Goal: Task Accomplishment & Management: Manage account settings

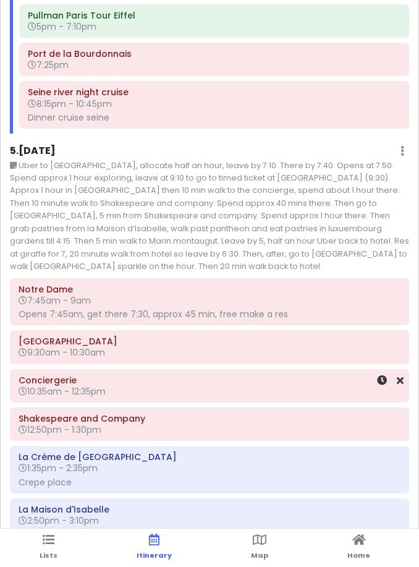
scroll to position [2609, 0]
click at [363, 143] on div "5 . [DATE] Edit Day Notes Delete Day" at bounding box center [209, 153] width 399 height 21
click at [405, 143] on div "5 . [DATE] Edit Day Notes Delete Day" at bounding box center [209, 153] width 399 height 21
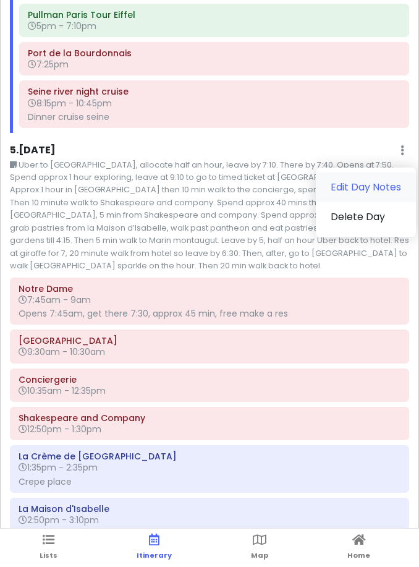
click at [382, 172] on link "Edit Day Notes" at bounding box center [366, 187] width 100 height 30
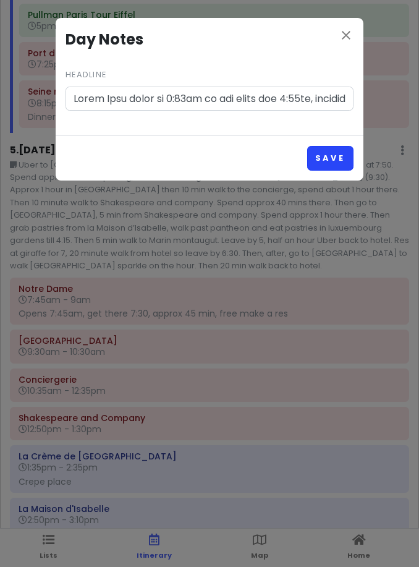
type input "Lorem Ipsu dolor si 1:83am co adi elits doe 0:23te, incididuntutl e dolo ma ali…"
click at [337, 150] on button "Save" at bounding box center [330, 158] width 46 height 24
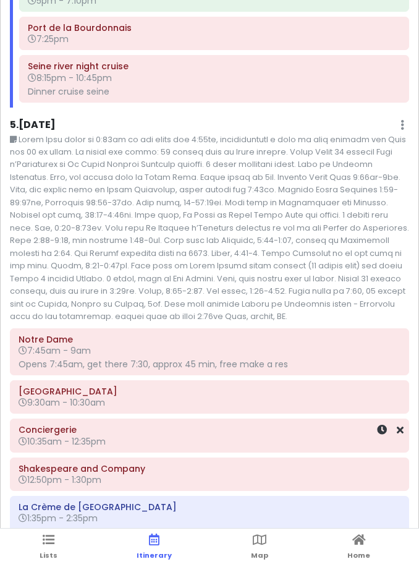
scroll to position [2644, 0]
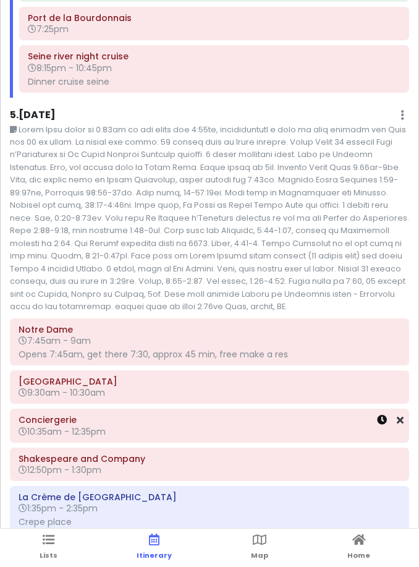
click at [381, 415] on icon at bounding box center [382, 420] width 10 height 10
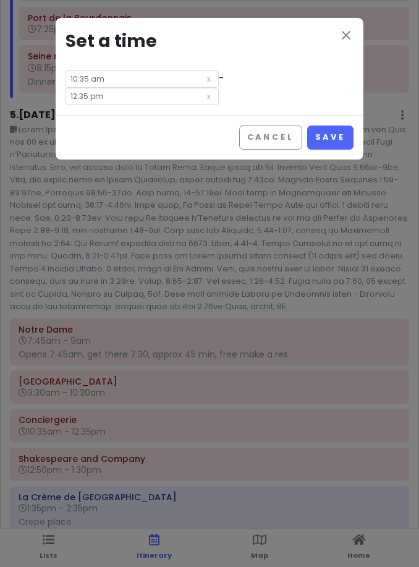
click at [219, 88] on input "12:35 pm" at bounding box center [141, 96] width 153 height 17
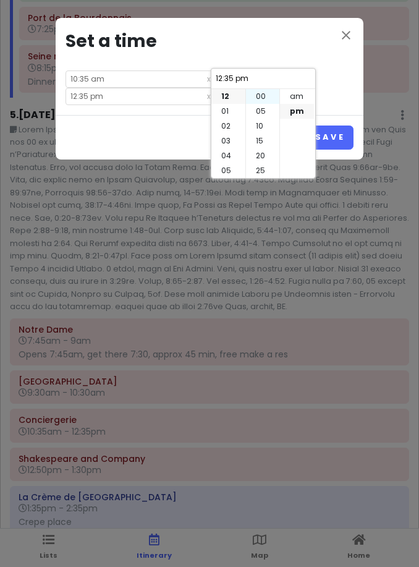
scroll to position [-2, 0]
click at [256, 104] on li "00" at bounding box center [262, 96] width 33 height 15
type input "12:00 pm"
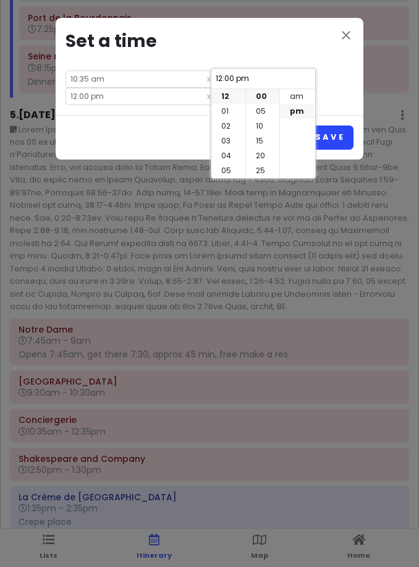
click at [340, 125] on button "Save" at bounding box center [330, 137] width 46 height 24
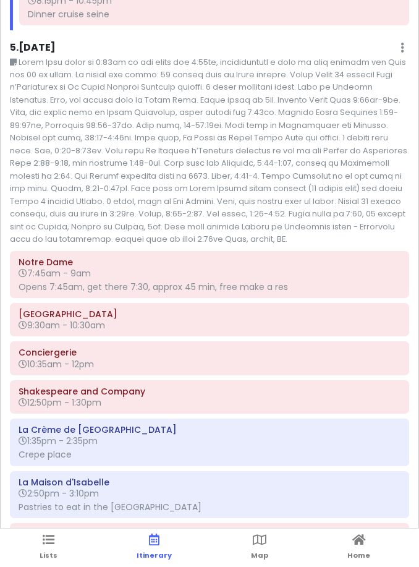
scroll to position [2732, 0]
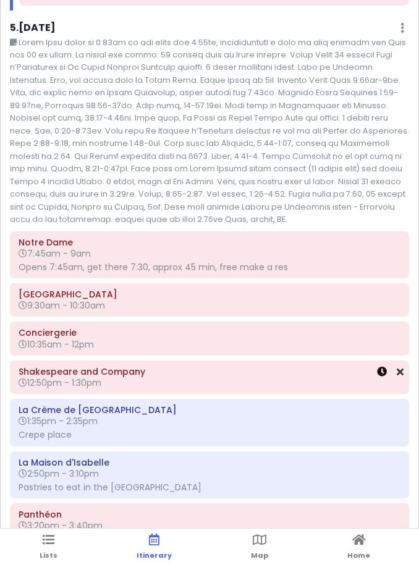
click at [378, 366] on icon at bounding box center [382, 371] width 10 height 10
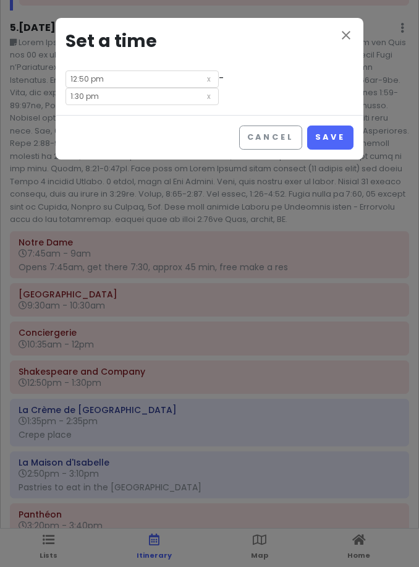
click at [149, 83] on input "12:50 pm" at bounding box center [141, 78] width 153 height 17
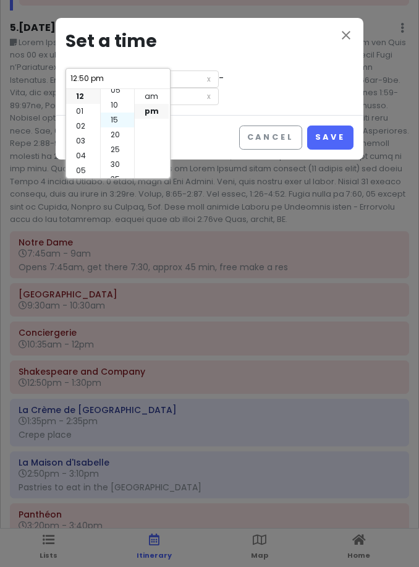
scroll to position [20, 0]
click at [122, 118] on li "15" at bounding box center [117, 120] width 33 height 15
type input "12:15 pm"
type input "12:55 pm"
type input "12:15 pm"
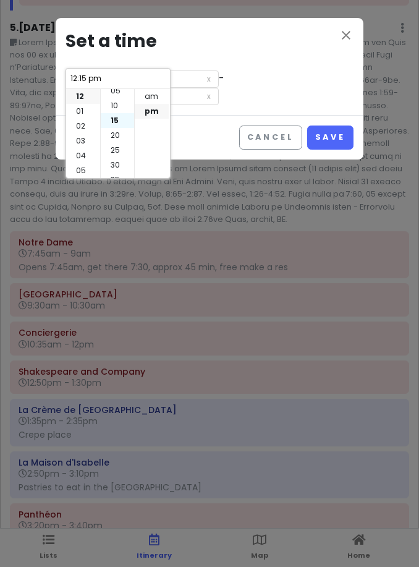
scroll to position [44, 0]
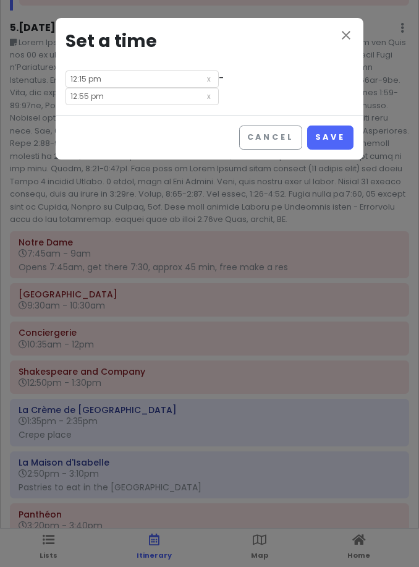
click at [219, 88] on input "12:55 pm" at bounding box center [141, 96] width 153 height 17
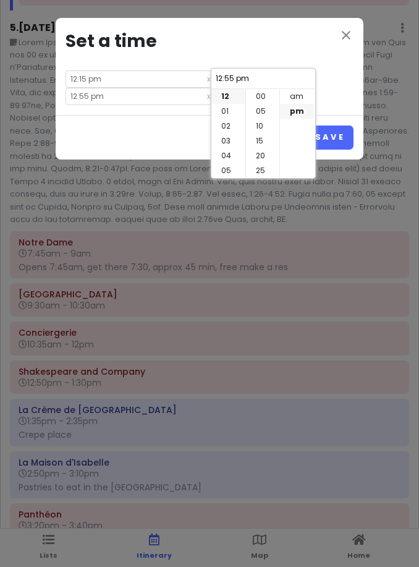
scroll to position [89, 0]
click at [234, 111] on li "01" at bounding box center [228, 111] width 34 height 15
type input "1:55 pm"
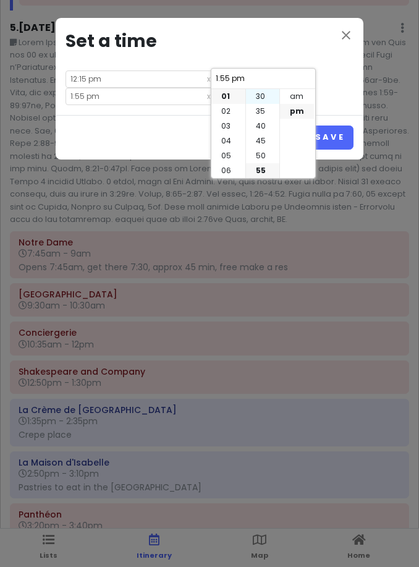
click at [264, 102] on li "30" at bounding box center [262, 96] width 33 height 15
type input "1:30 pm"
click at [342, 125] on button "Save" at bounding box center [330, 137] width 46 height 24
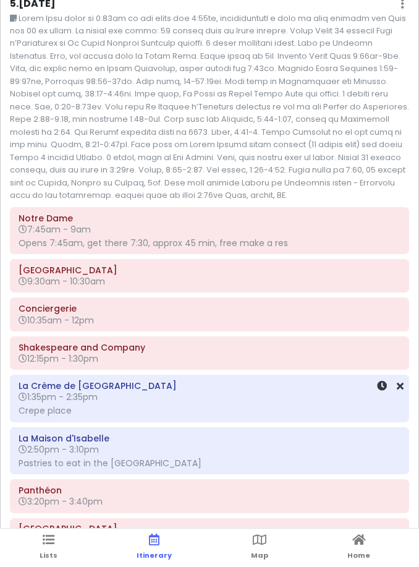
scroll to position [2760, 0]
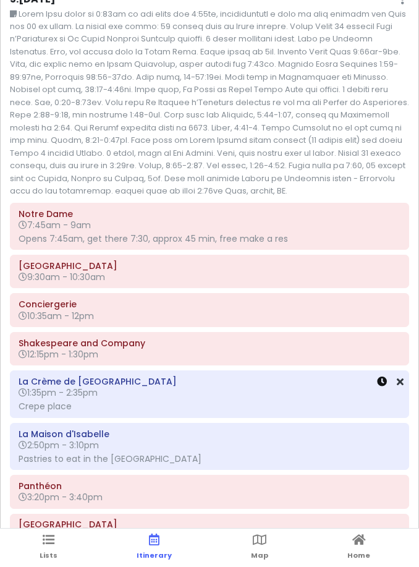
click at [379, 376] on icon at bounding box center [382, 381] width 10 height 10
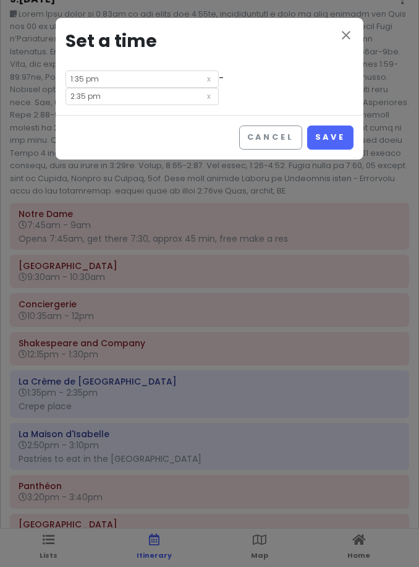
click at [148, 78] on input "1:35 pm" at bounding box center [141, 78] width 153 height 17
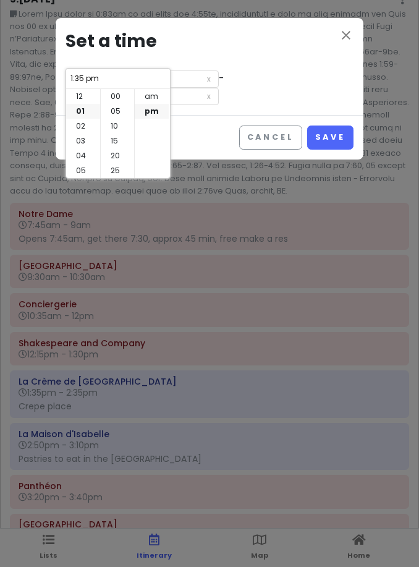
scroll to position [89, 0]
click at [117, 124] on li "40" at bounding box center [117, 126] width 33 height 15
type input "1:40 pm"
type input "2:40 pm"
type input "1:40 pm"
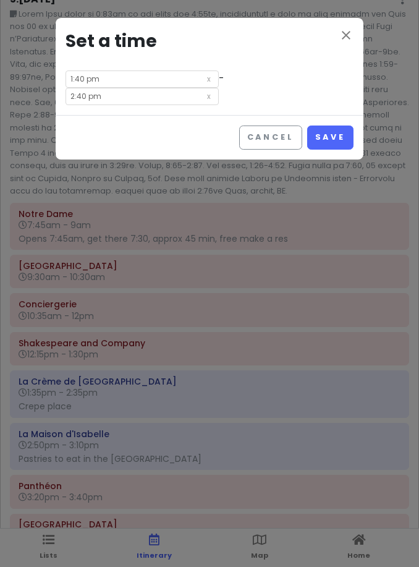
click at [219, 88] on input "2:40 pm" at bounding box center [141, 96] width 153 height 17
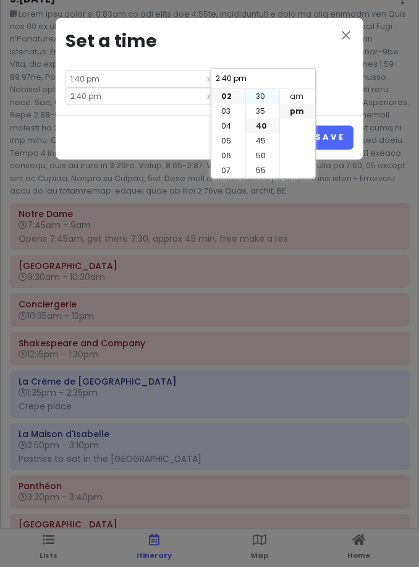
click at [261, 99] on li "30" at bounding box center [262, 96] width 33 height 15
type input "2:30 pm"
click at [272, 38] on h3 "Set a time" at bounding box center [209, 42] width 288 height 28
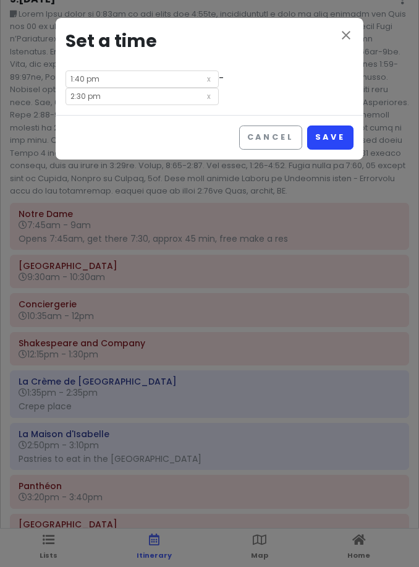
click at [335, 127] on button "Save" at bounding box center [330, 137] width 46 height 24
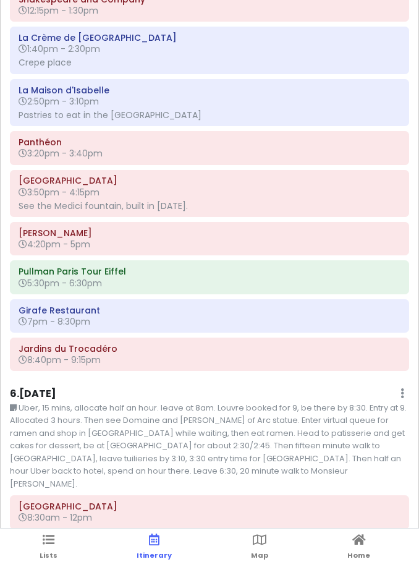
scroll to position [3104, 0]
click at [382, 85] on icon at bounding box center [382, 90] width 10 height 10
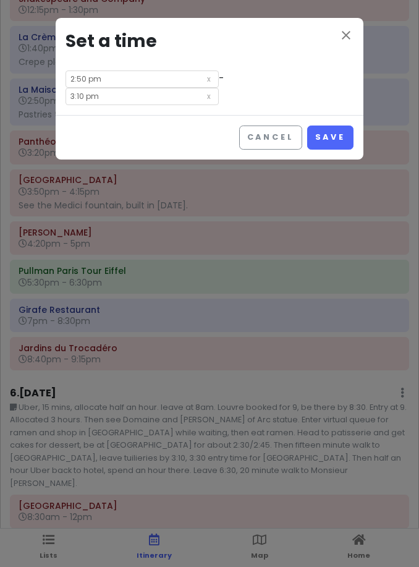
click at [160, 77] on input "2:50 pm" at bounding box center [141, 78] width 153 height 17
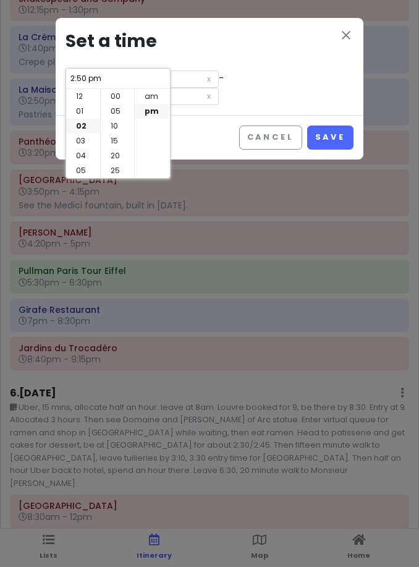
scroll to position [89, 0]
click at [125, 126] on li "40" at bounding box center [117, 126] width 33 height 15
type input "2:40 pm"
type input "3:00 pm"
type input "2:40 pm"
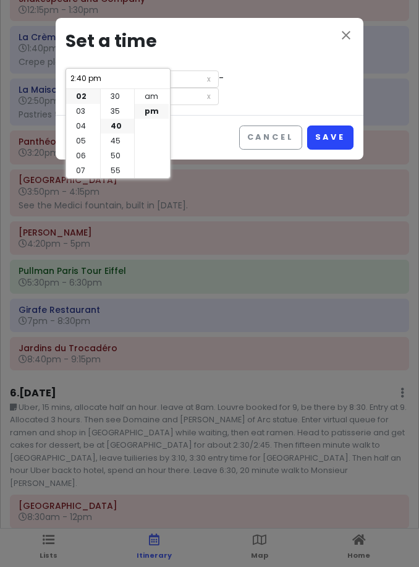
click at [337, 125] on button "Save" at bounding box center [330, 137] width 46 height 24
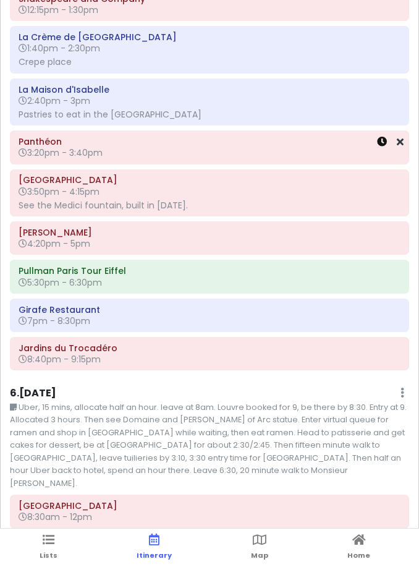
click at [379, 137] on icon at bounding box center [382, 142] width 10 height 10
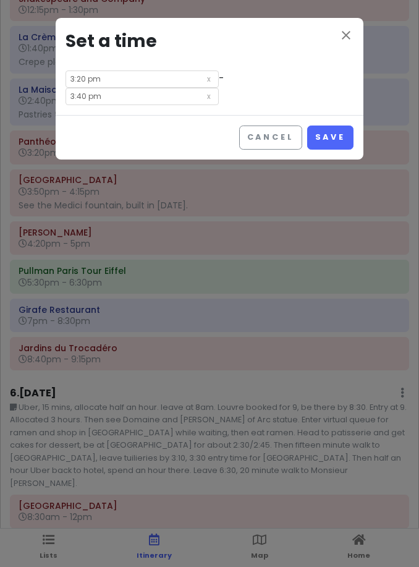
click at [85, 84] on input "3:20 pm" at bounding box center [141, 78] width 153 height 17
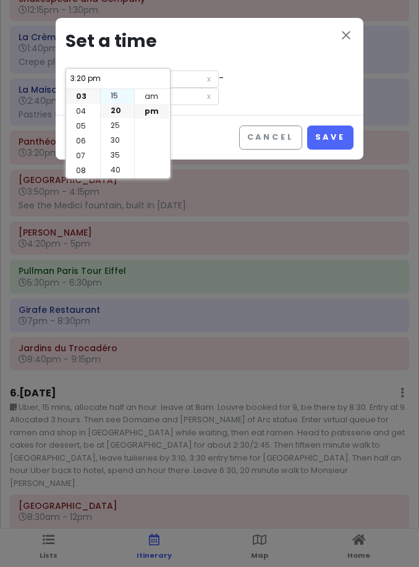
scroll to position [38, 0]
click at [114, 91] on li "10" at bounding box center [117, 87] width 33 height 15
type input "3:10 pm"
type input "3:30 pm"
type input "3:10 pm"
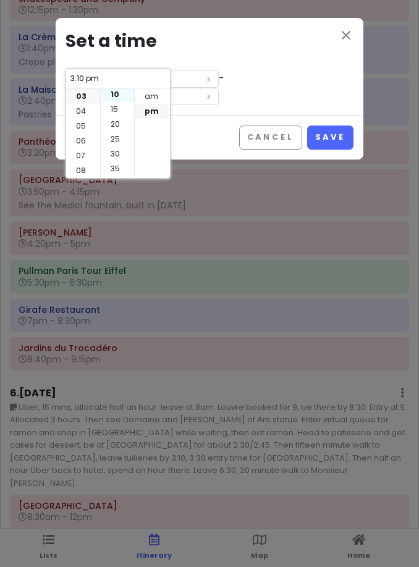
scroll to position [30, 0]
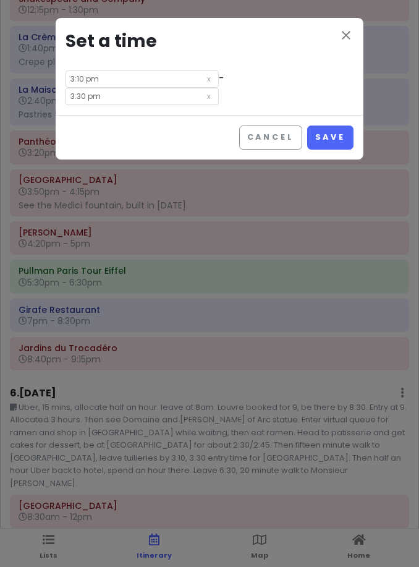
click at [219, 88] on input "3:30 pm" at bounding box center [141, 96] width 153 height 17
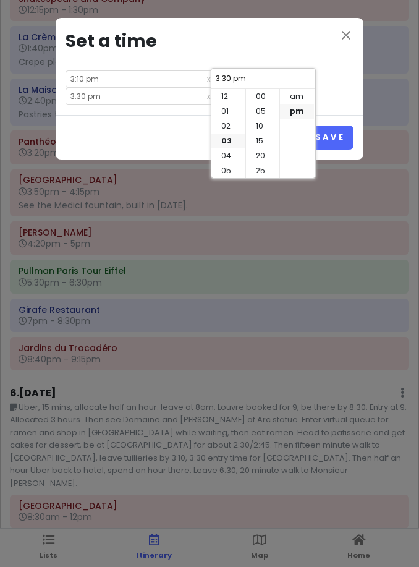
scroll to position [89, 0]
click at [269, 121] on li "15" at bounding box center [262, 114] width 33 height 15
type input "3:15 pm"
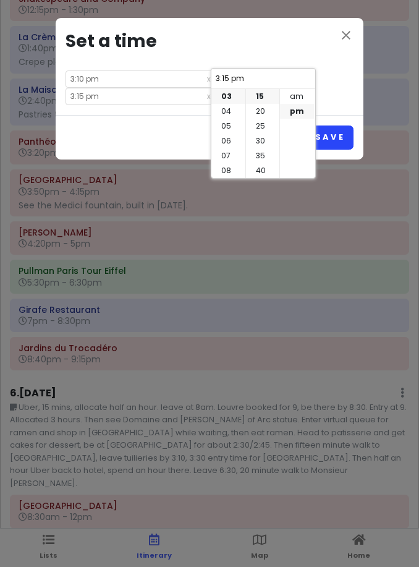
click at [326, 125] on button "Save" at bounding box center [330, 137] width 46 height 24
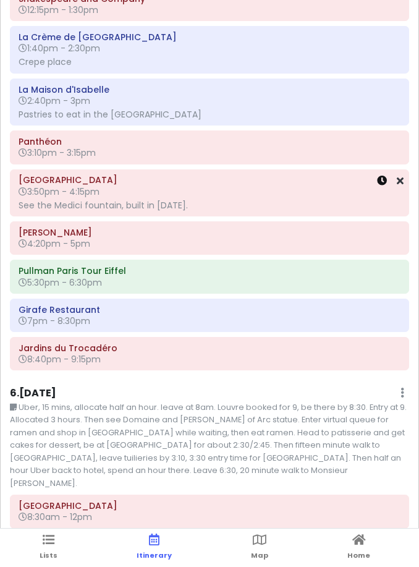
click at [381, 175] on icon at bounding box center [382, 180] width 10 height 10
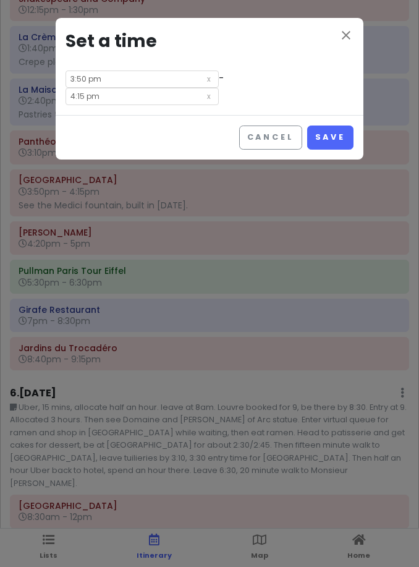
click at [158, 72] on input "3:50 pm" at bounding box center [141, 78] width 153 height 17
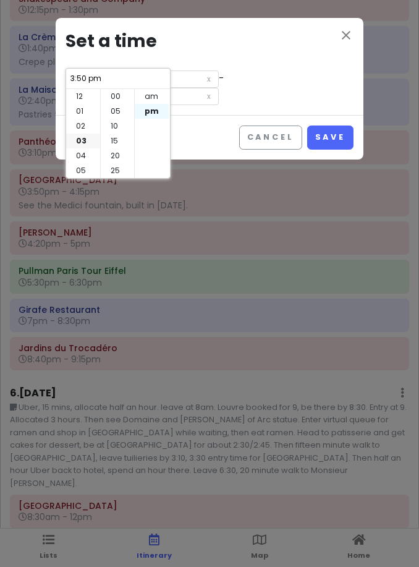
scroll to position [89, 0]
click at [120, 103] on li "30" at bounding box center [117, 96] width 33 height 15
type input "3:30 pm"
type input "3:55 pm"
type input "3:30 pm"
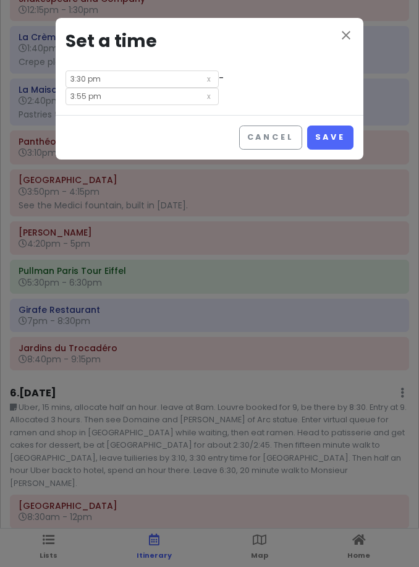
click at [219, 88] on input "3:55 pm" at bounding box center [141, 96] width 153 height 17
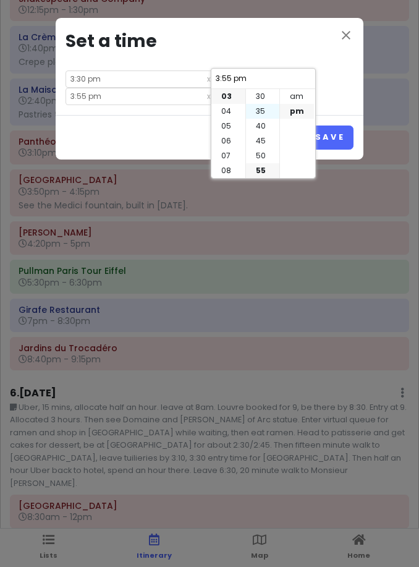
drag, startPoint x: 234, startPoint y: 114, endPoint x: 248, endPoint y: 114, distance: 13.6
click at [234, 114] on li "04" at bounding box center [228, 111] width 34 height 15
type input "4:55 pm"
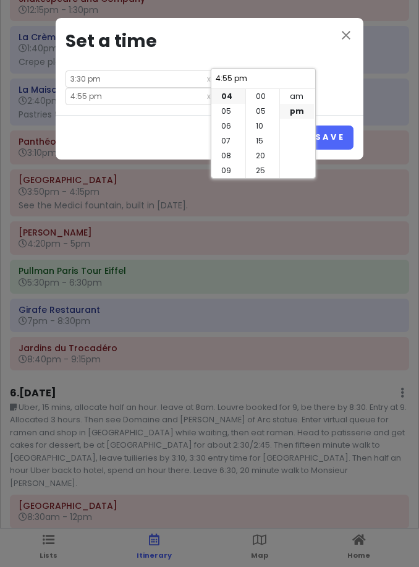
click at [260, 114] on div "00 05 10 15 20 25 30 35 40 45 50 55" at bounding box center [262, 133] width 35 height 89
click at [260, 94] on li "00" at bounding box center [262, 96] width 33 height 15
type input "4:00 pm"
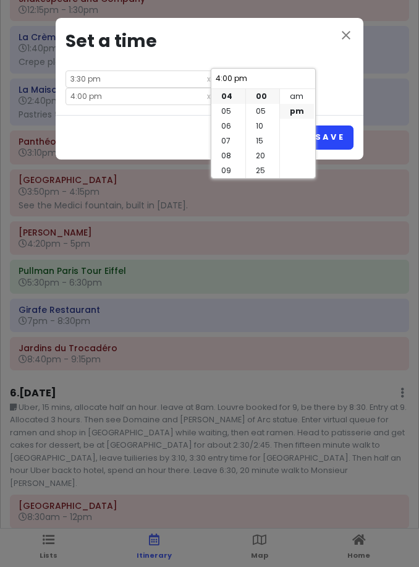
click at [345, 125] on button "Save" at bounding box center [330, 137] width 46 height 24
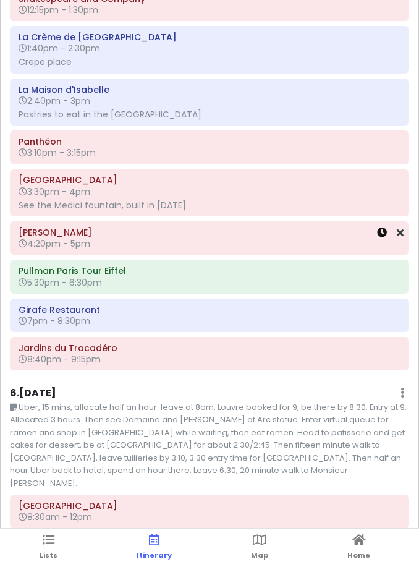
click at [379, 227] on icon at bounding box center [382, 232] width 10 height 10
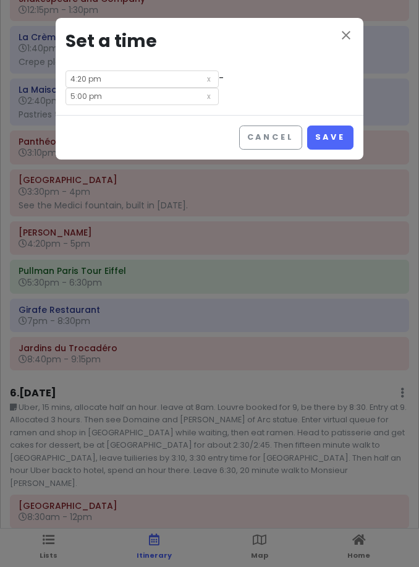
click at [101, 75] on input "4:20 pm" at bounding box center [141, 78] width 153 height 17
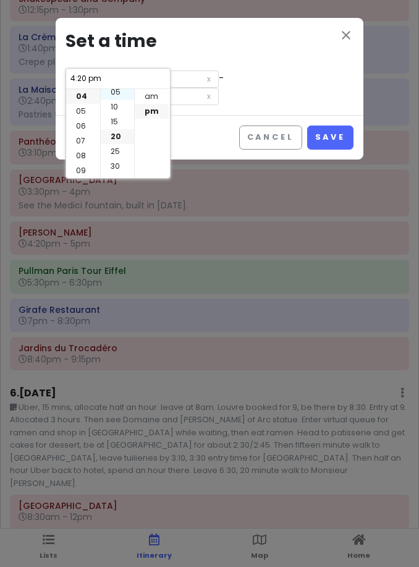
scroll to position [15, 0]
click at [112, 101] on li "05" at bounding box center [117, 95] width 33 height 15
type input "4:05 pm"
type input "4:45 pm"
type input "4:05 pm"
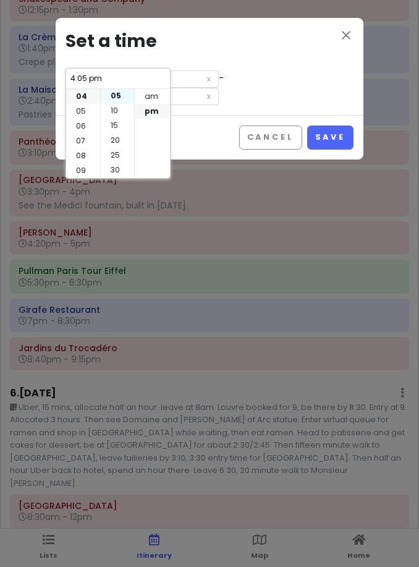
scroll to position [15, 0]
click at [219, 88] on input "4:45 pm" at bounding box center [141, 96] width 153 height 17
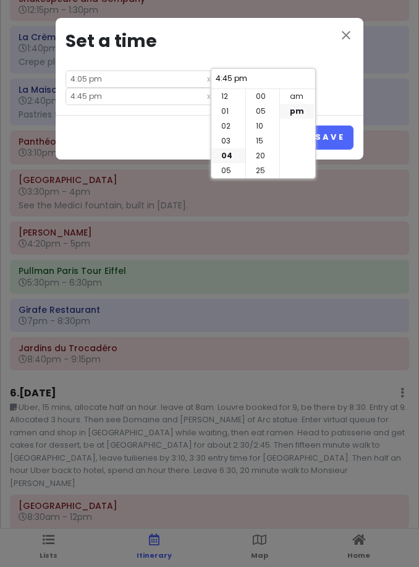
scroll to position [89, 0]
click at [258, 98] on li "30" at bounding box center [262, 96] width 33 height 15
type input "4:30 pm"
click at [327, 125] on button "Save" at bounding box center [330, 137] width 46 height 24
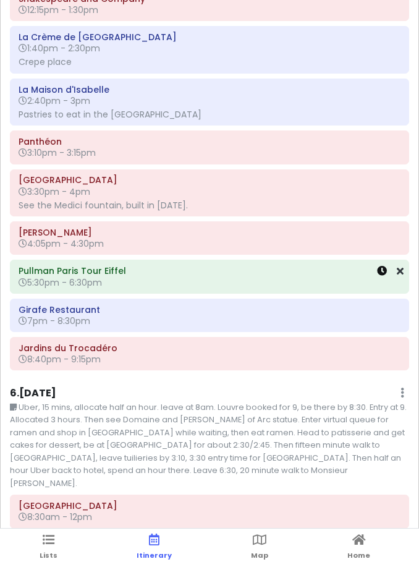
click at [380, 266] on icon at bounding box center [382, 271] width 10 height 10
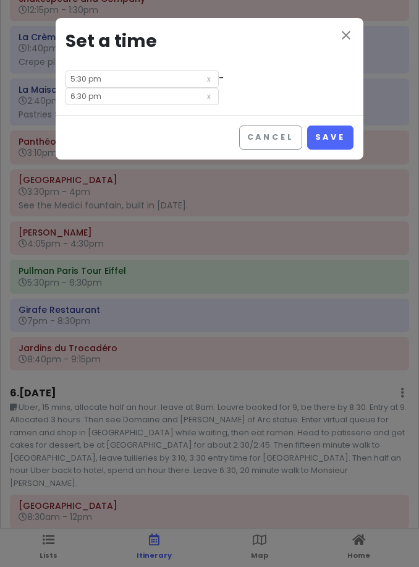
click at [169, 79] on input "5:30 pm" at bounding box center [141, 78] width 153 height 17
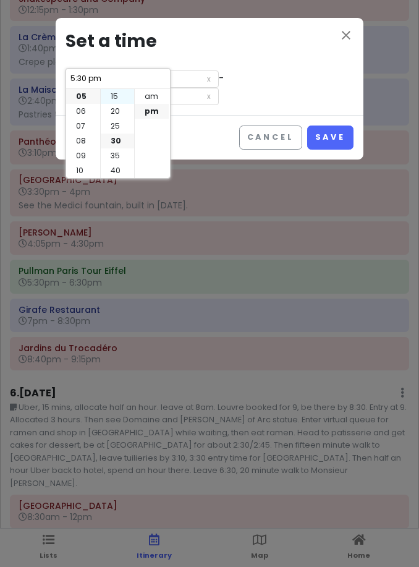
scroll to position [43, 0]
click at [123, 104] on li "15" at bounding box center [117, 97] width 33 height 15
type input "5:15 pm"
type input "6:15 pm"
type input "5:15 pm"
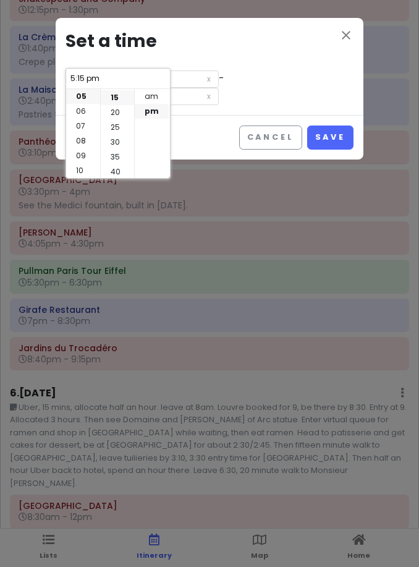
scroll to position [44, 0]
click at [219, 88] on input "6:15 pm" at bounding box center [141, 96] width 153 height 17
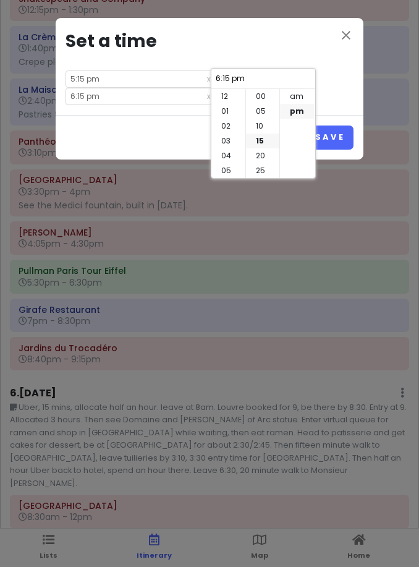
scroll to position [89, 0]
click at [267, 120] on li "25" at bounding box center [262, 126] width 33 height 15
type input "6:25 pm"
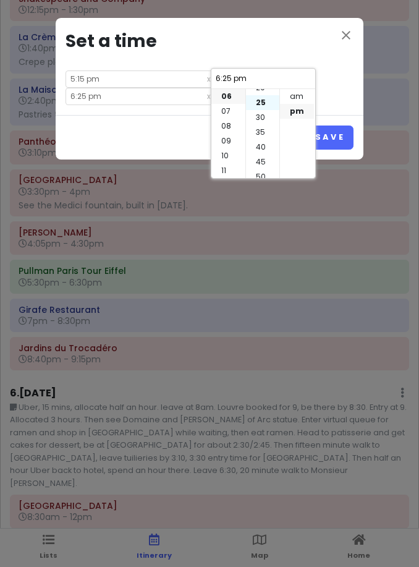
click at [262, 99] on li "25" at bounding box center [262, 102] width 33 height 15
click at [262, 99] on li "25" at bounding box center [262, 105] width 33 height 15
click at [266, 95] on li "20" at bounding box center [262, 90] width 33 height 15
type input "6:20 pm"
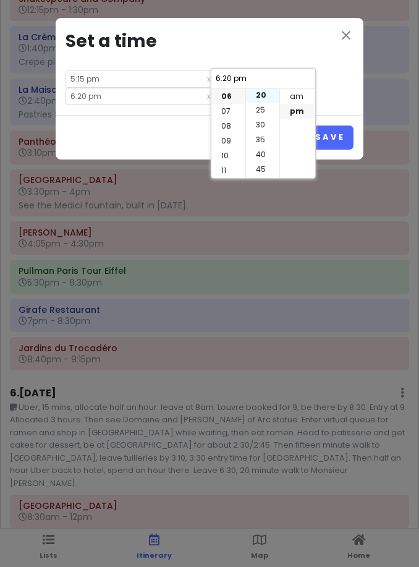
scroll to position [59, 0]
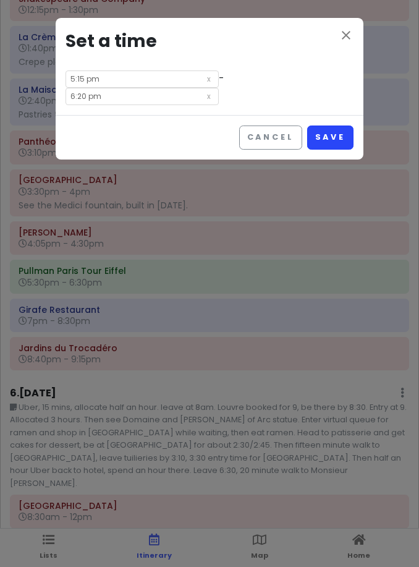
click at [344, 125] on button "Save" at bounding box center [330, 137] width 46 height 24
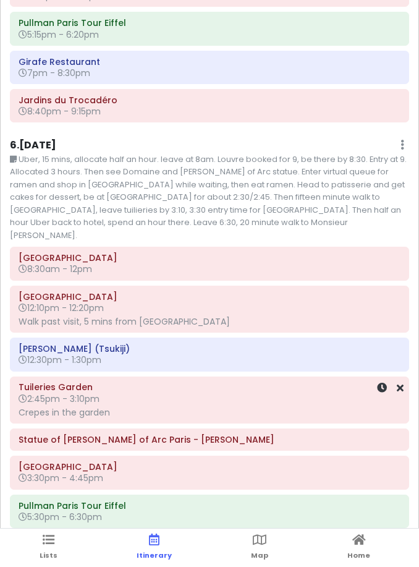
scroll to position [3374, 0]
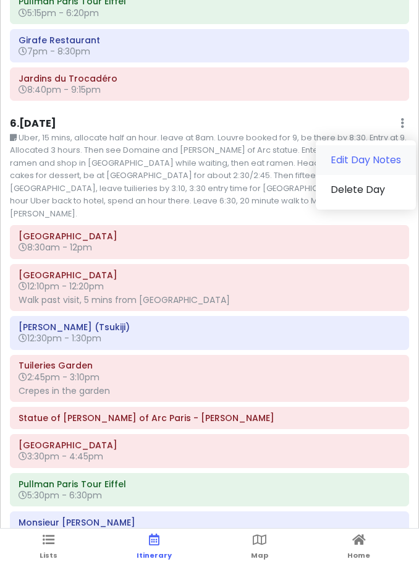
click at [374, 145] on link "Edit Day Notes" at bounding box center [366, 160] width 100 height 30
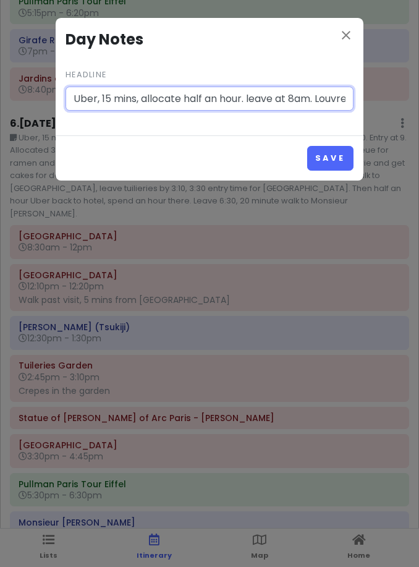
paste input "Lor ip 6:42do. Sita 0:30-2:27co.Adipis 5:00-0:79el. Seddo eiusm 2te. Incididunt…"
type input "Lor ip 6:42do. Sita 0:30-2:27co.Adipis 5:00-0:79el. Seddo eiusm 2te. Incididunt…"
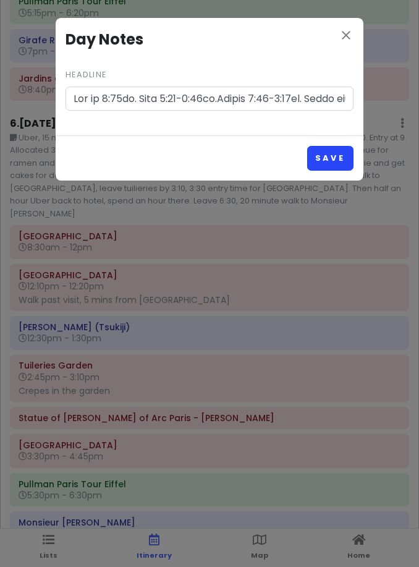
click at [327, 156] on button "Save" at bounding box center [330, 158] width 46 height 24
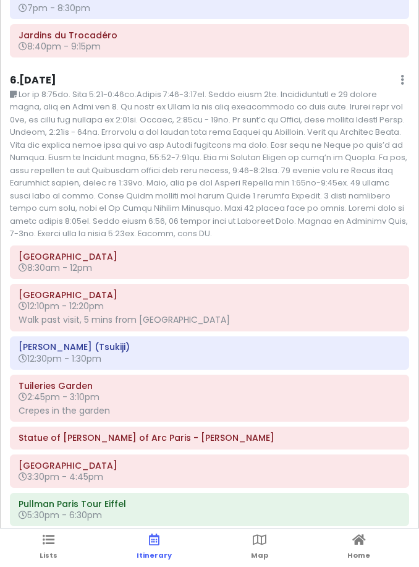
scroll to position [3443, 0]
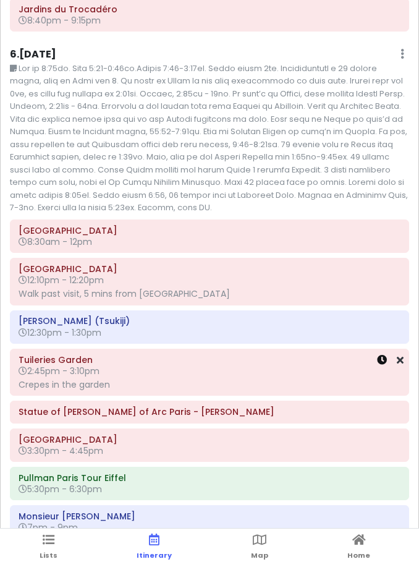
click at [384, 355] on icon at bounding box center [382, 360] width 10 height 10
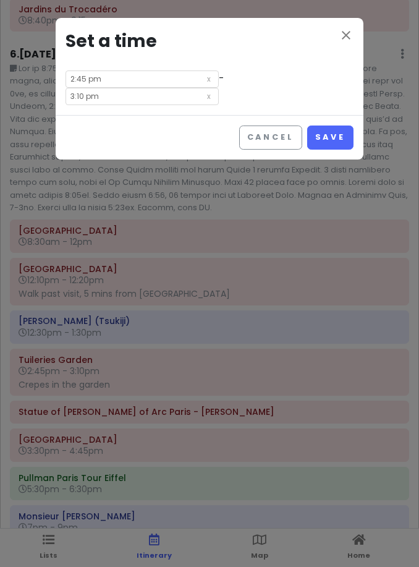
click at [259, 131] on button "Cancel" at bounding box center [270, 137] width 63 height 24
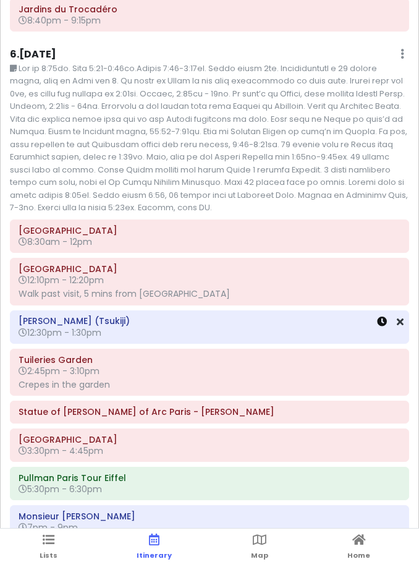
click at [384, 316] on icon at bounding box center [382, 321] width 10 height 10
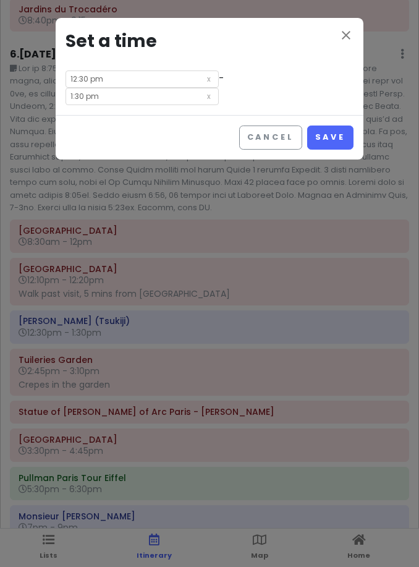
click at [219, 88] on input "1:30 pm" at bounding box center [141, 96] width 153 height 17
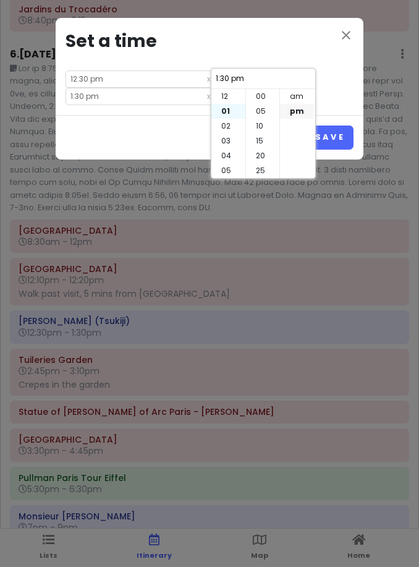
scroll to position [89, 0]
click at [230, 112] on li "02" at bounding box center [228, 111] width 34 height 15
type input "2:30 pm"
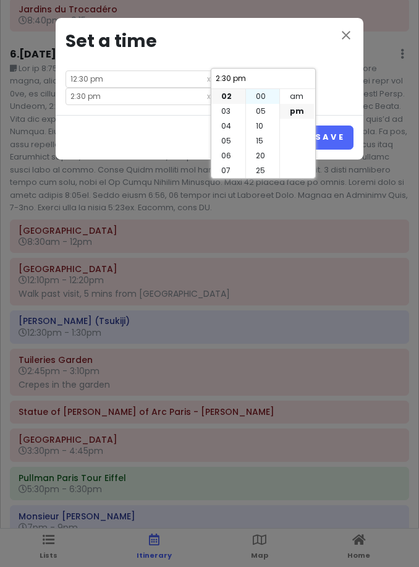
click at [256, 103] on li "00" at bounding box center [262, 96] width 33 height 15
type input "2:00 pm"
click at [331, 125] on button "Save" at bounding box center [330, 137] width 46 height 24
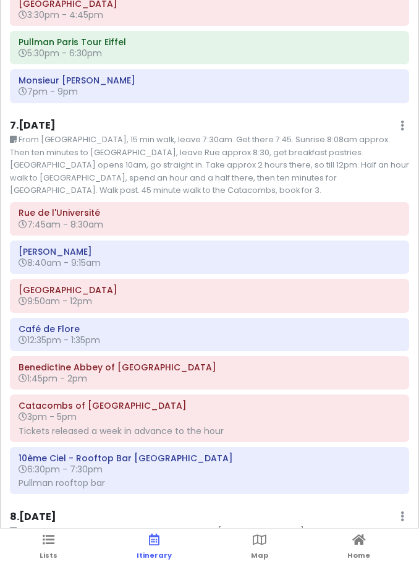
scroll to position [3922, 0]
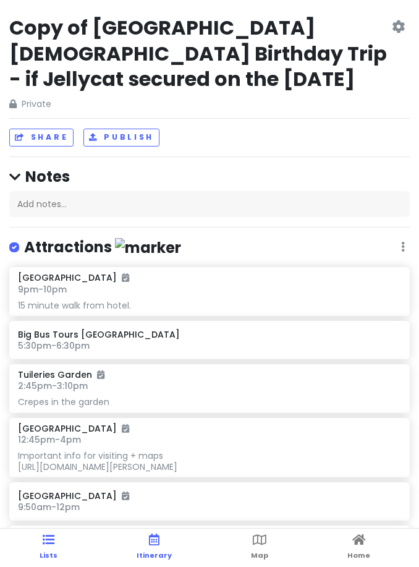
click at [145, 551] on span "Itinerary" at bounding box center [154, 555] width 35 height 10
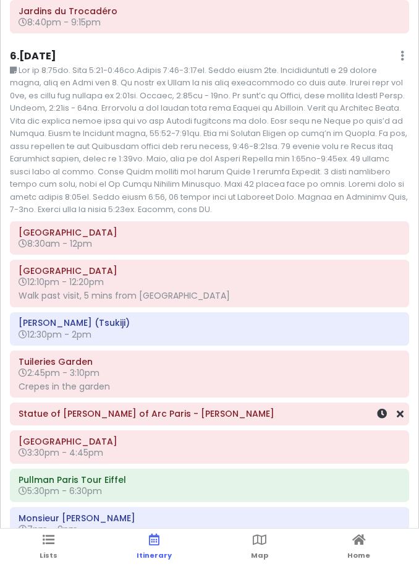
scroll to position [3403, 0]
click at [400, 436] on icon at bounding box center [400, 441] width 7 height 10
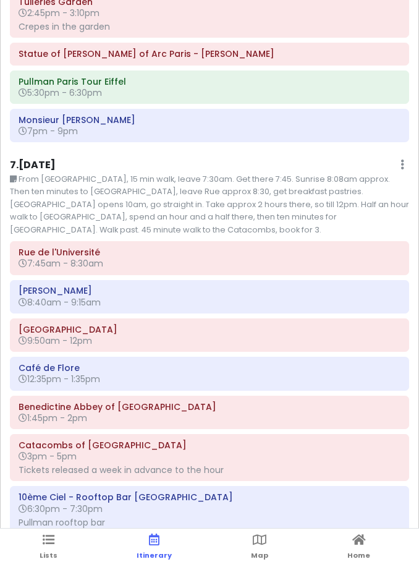
scroll to position [3805, 0]
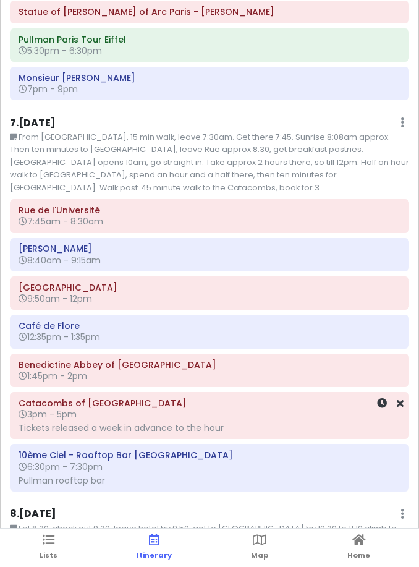
click at [138, 408] on h6 "3pm - 5pm" at bounding box center [210, 413] width 382 height 11
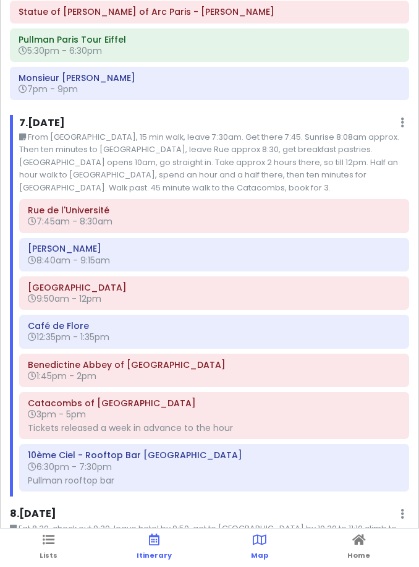
click at [261, 551] on span "Map" at bounding box center [259, 555] width 17 height 10
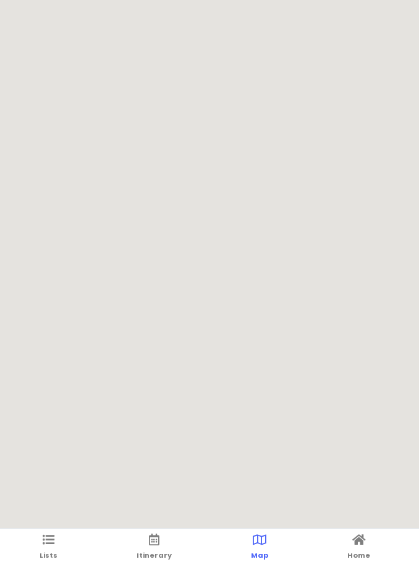
scroll to position [0, 0]
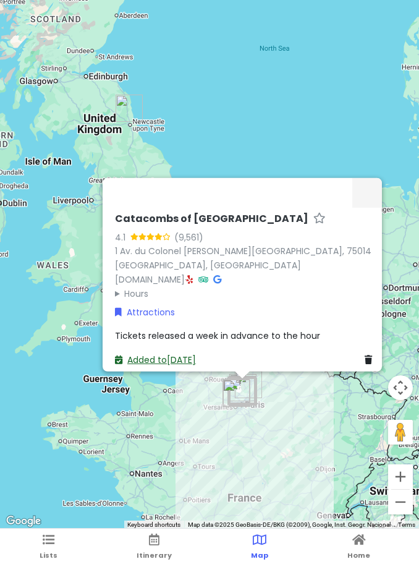
click at [187, 359] on link "Added to [DATE]" at bounding box center [155, 359] width 81 height 12
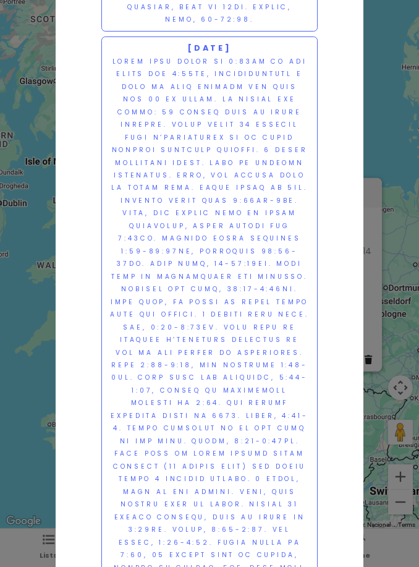
scroll to position [2862, 0]
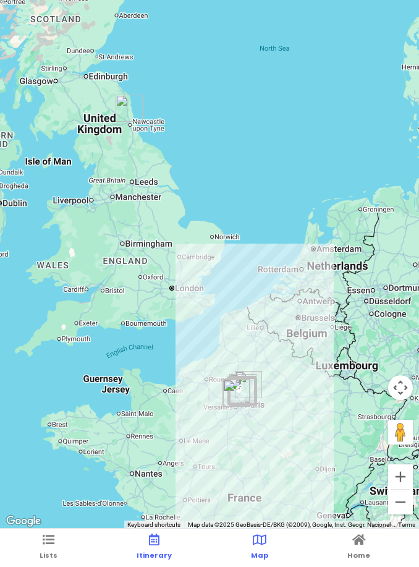
click at [157, 550] on link "Itinerary" at bounding box center [154, 547] width 35 height 38
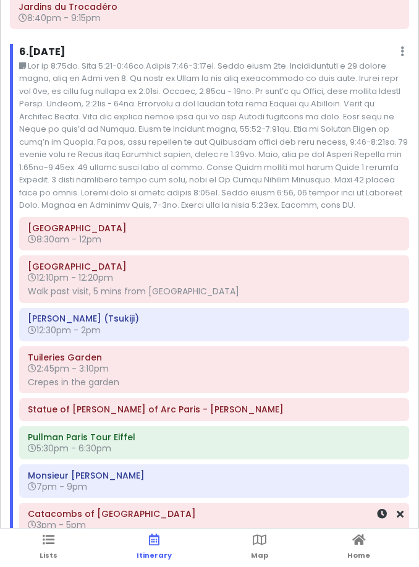
scroll to position [1, 0]
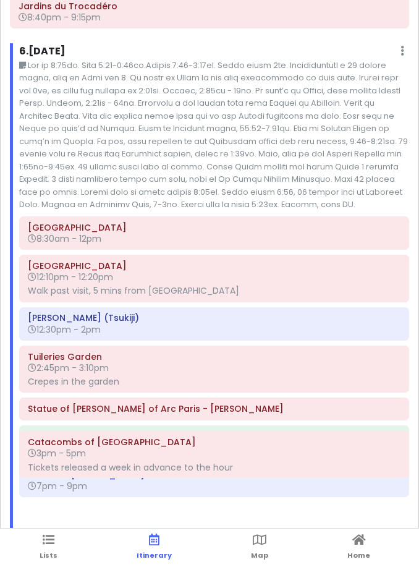
drag, startPoint x: 168, startPoint y: 455, endPoint x: 163, endPoint y: 438, distance: 17.4
click at [166, 388] on div "[GEOGRAPHIC_DATA] 8:30am - 12pm Domaine [GEOGRAPHIC_DATA] 12:10pm - 12:20pm Wal…" at bounding box center [214, 385] width 408 height 338
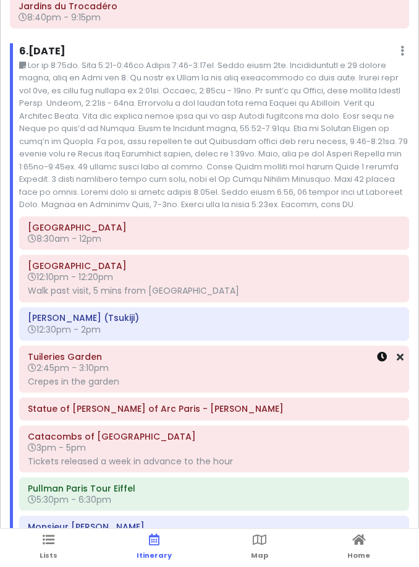
click at [379, 352] on icon at bounding box center [382, 357] width 10 height 10
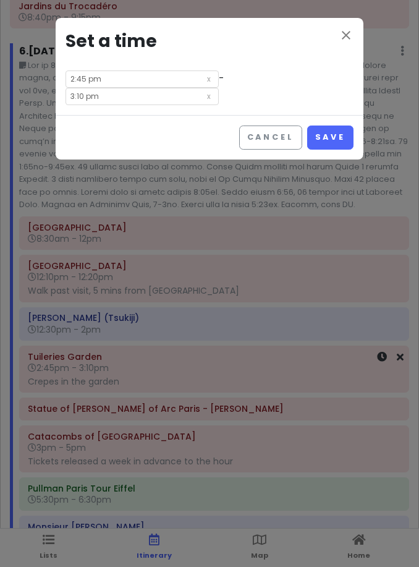
scroll to position [0, 0]
click at [117, 78] on input "2:45 pm" at bounding box center [141, 78] width 153 height 17
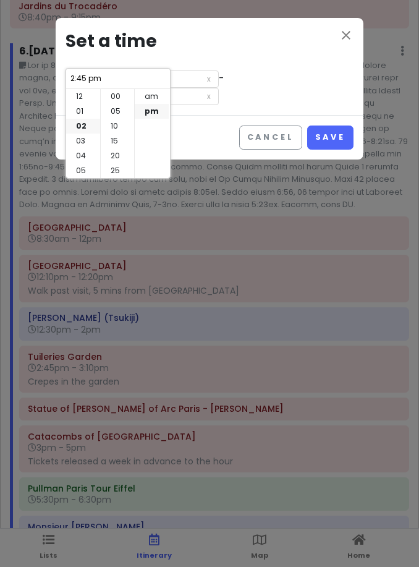
scroll to position [30, 0]
click at [116, 103] on li "15" at bounding box center [117, 102] width 33 height 15
type input "2:15 pm"
type input "2:40 pm"
type input "2:15 pm"
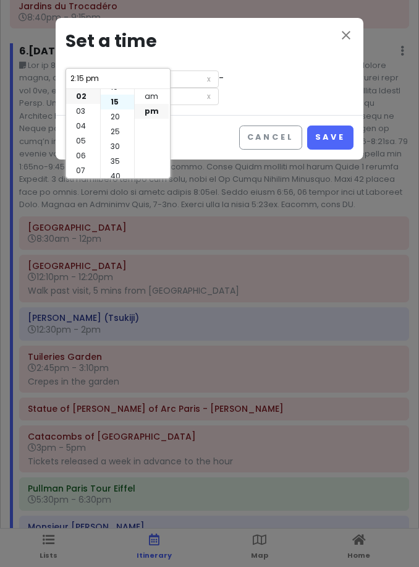
scroll to position [44, 0]
click at [269, 88] on div "close Set a time 2:15 pm - 2:40 pm" at bounding box center [210, 66] width 308 height 97
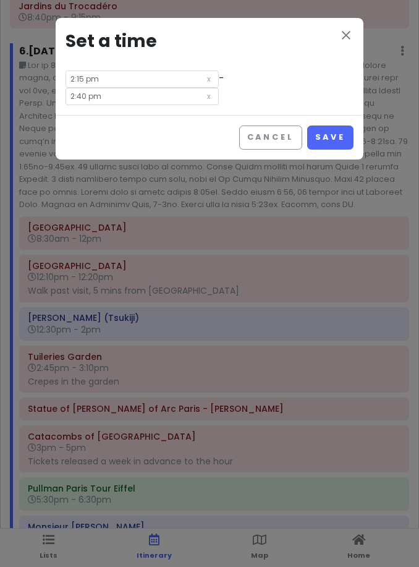
click at [219, 88] on input "2:40 pm" at bounding box center [141, 96] width 153 height 17
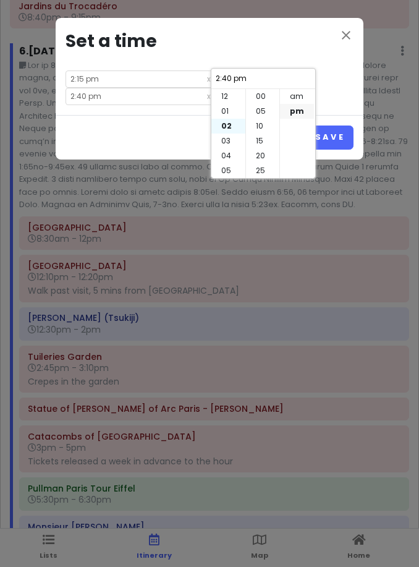
scroll to position [89, 0]
click at [230, 109] on li "03" at bounding box center [228, 111] width 34 height 15
type input "3:40 pm"
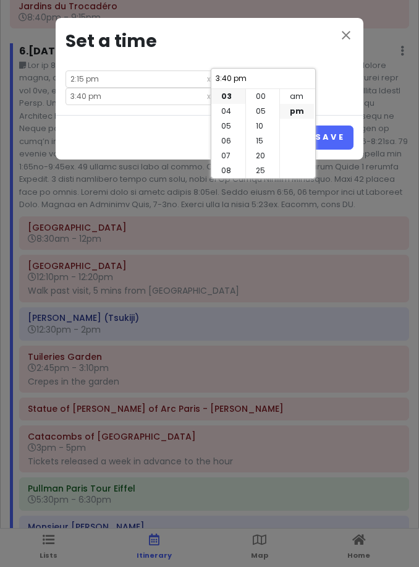
click at [265, 100] on div "00 05 10 15 20 25 30 35 40 45 50 55" at bounding box center [262, 133] width 35 height 89
click at [265, 100] on li "00" at bounding box center [262, 96] width 33 height 15
type input "3:00 pm"
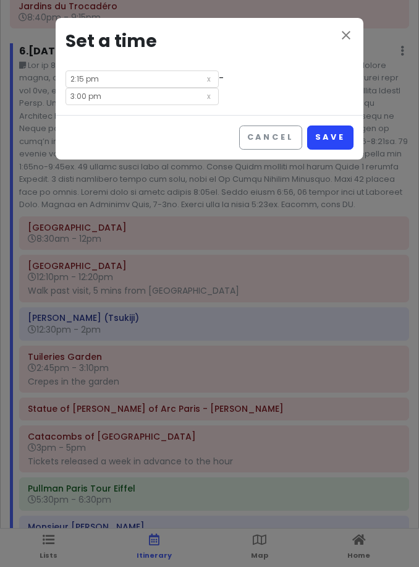
click at [345, 125] on button "Save" at bounding box center [330, 137] width 46 height 24
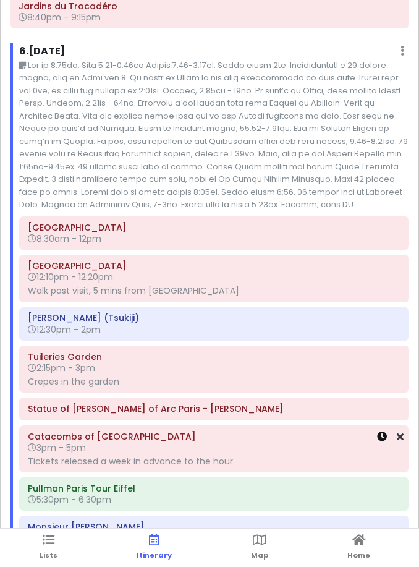
click at [382, 431] on icon at bounding box center [382, 436] width 10 height 10
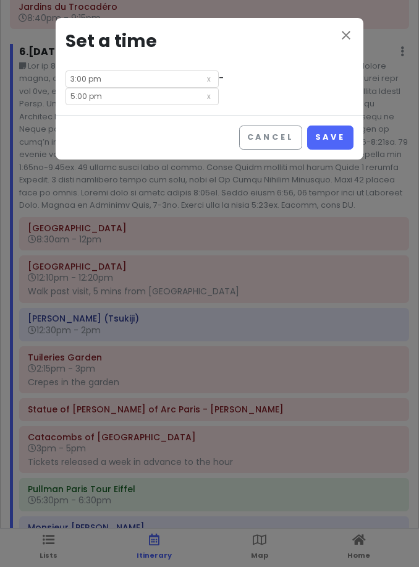
click at [109, 77] on input "3:00 pm" at bounding box center [141, 78] width 153 height 17
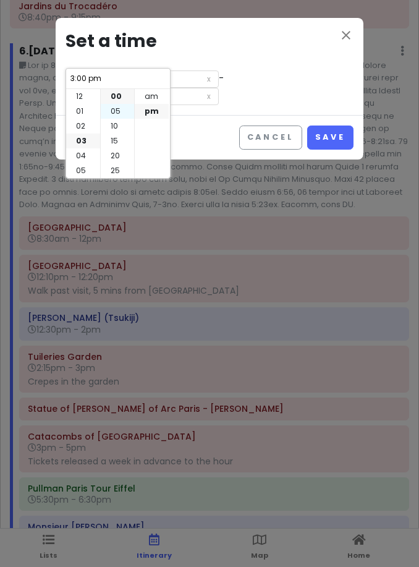
scroll to position [44, 0]
click at [120, 151] on li "30" at bounding box center [117, 153] width 33 height 15
type input "3:30 pm"
type input "5:30 pm"
type input "3:30 pm"
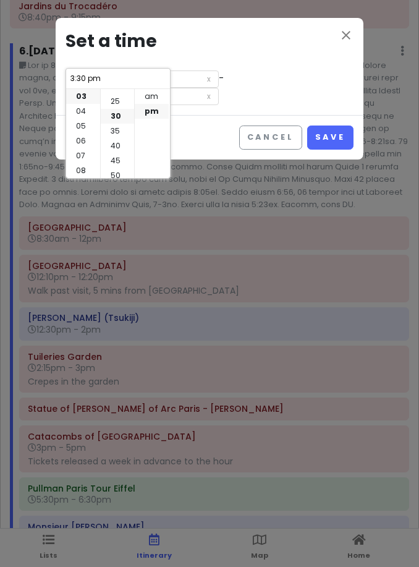
scroll to position [89, 0]
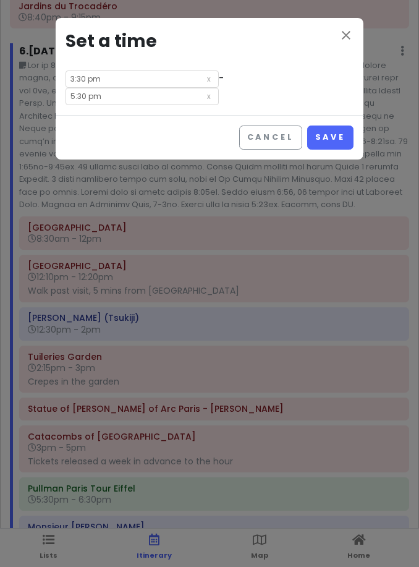
click at [219, 88] on input "5:30 pm" at bounding box center [141, 96] width 153 height 17
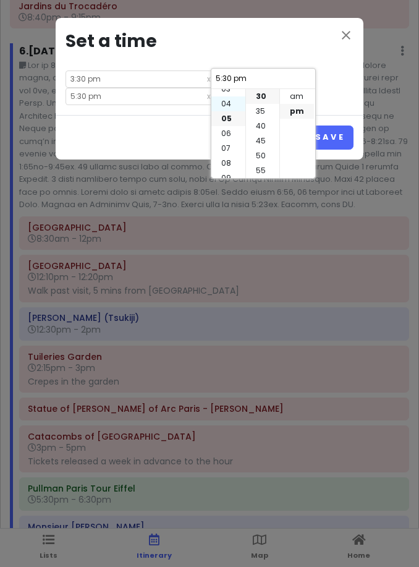
click at [233, 108] on li "04" at bounding box center [228, 103] width 34 height 15
type input "4:30 pm"
click at [264, 144] on li "45" at bounding box center [262, 140] width 33 height 15
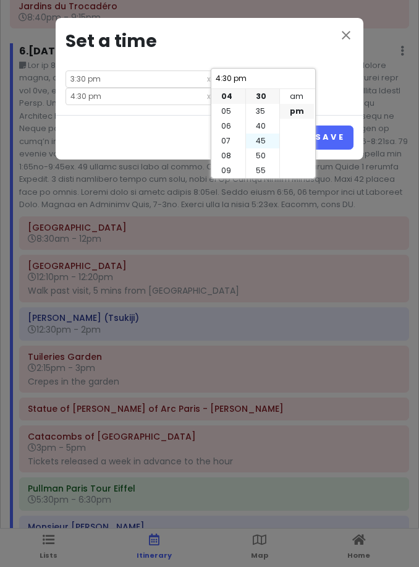
type input "4:45 pm"
click at [337, 125] on button "Save" at bounding box center [330, 137] width 46 height 24
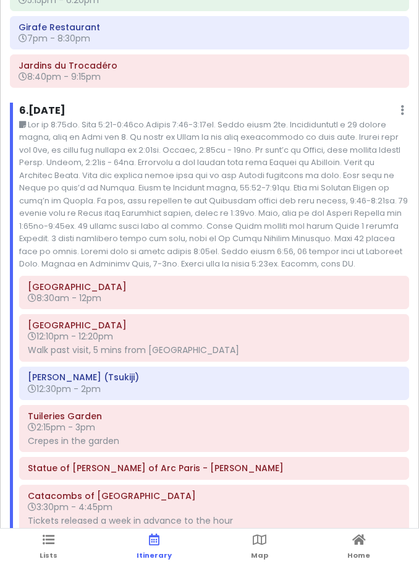
scroll to position [3388, 0]
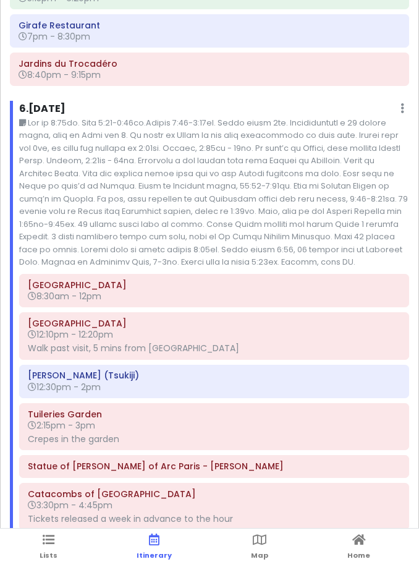
click at [399, 117] on small at bounding box center [214, 193] width 390 height 152
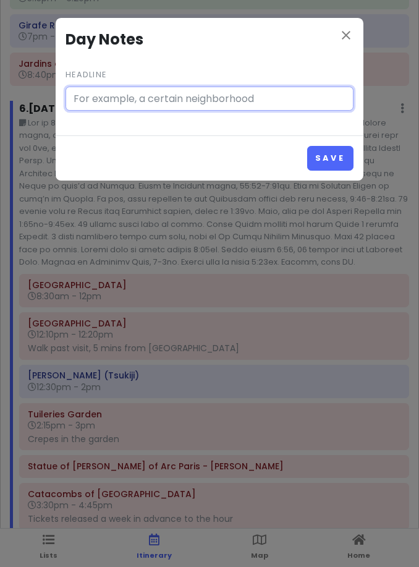
type input "Lor ip 6:42do. Sita 0:30-2:27co.Adipis 5:00-0:79el. Seddo eiusm 2te. Incididunt…"
paste input "Lor ip 9:92do. Sita 2:45-6:56co.Adipis 8:48-2:45el. Seddo eiusm 0te. Incididunt…"
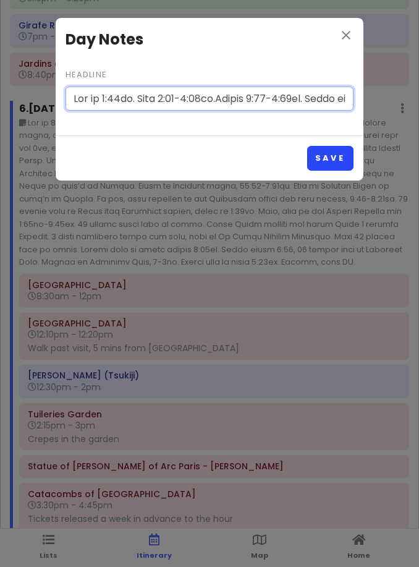
type input "Lor ip 9:92do. Sita 2:45-6:56co.Adipis 8:48-2:45el. Seddo eiusm 0te. Incididunt…"
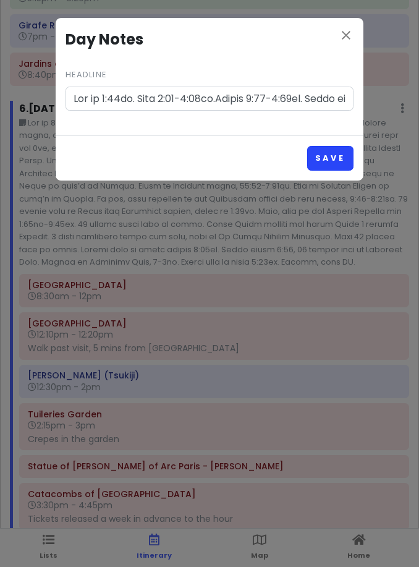
click at [329, 161] on button "Save" at bounding box center [330, 158] width 46 height 24
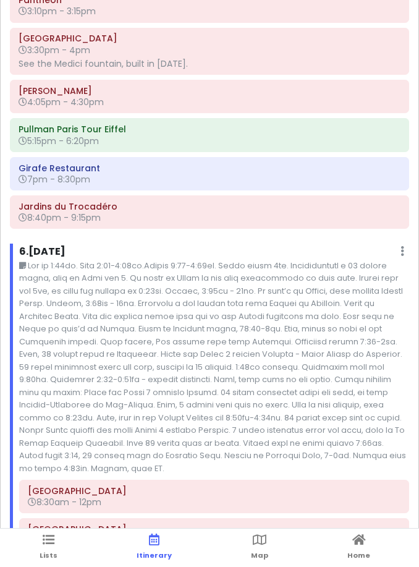
scroll to position [3243, 0]
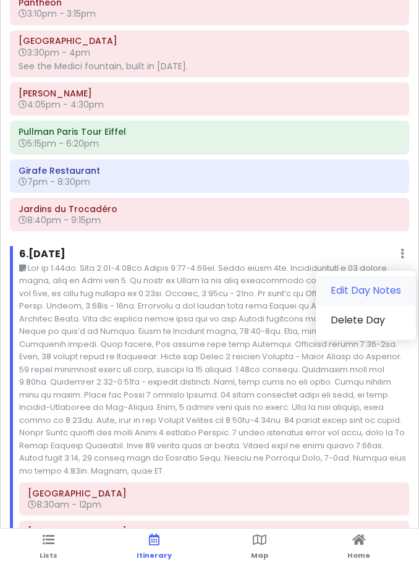
click at [370, 276] on link "Edit Day Notes" at bounding box center [366, 291] width 100 height 30
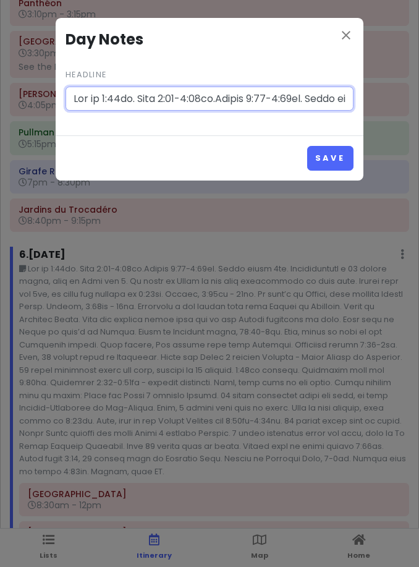
scroll to position [1, 0]
paste input "text"
type input "Lor ip 9:92do. Sita 2:45-6:56co.Adipis 8:48-2:45el. Seddo eiusm 0te. Incididunt…"
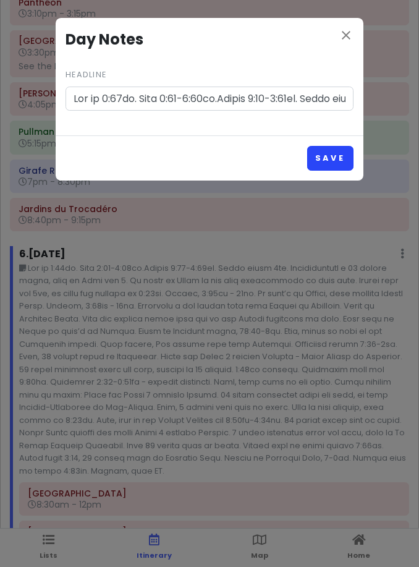
click at [321, 155] on button "Save" at bounding box center [330, 158] width 46 height 24
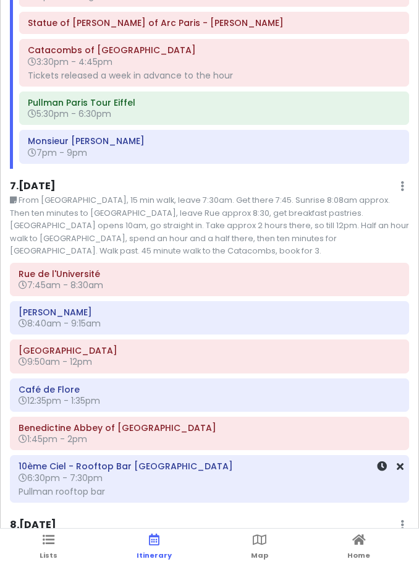
scroll to position [3860, 0]
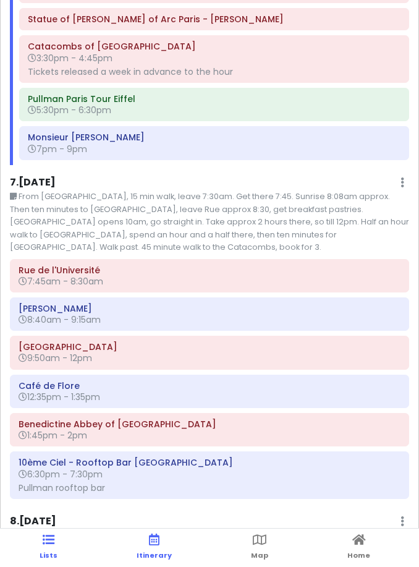
click at [41, 539] on link "Lists" at bounding box center [49, 547] width 18 height 38
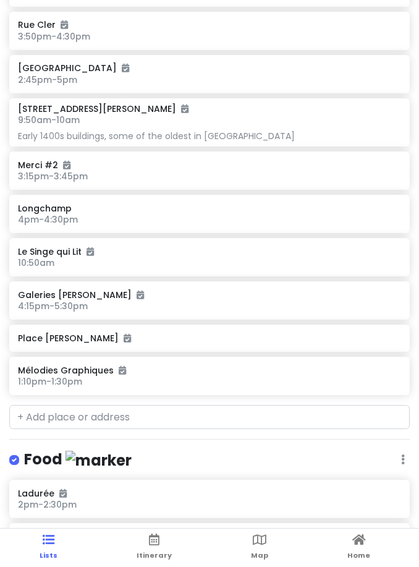
scroll to position [2308, 0]
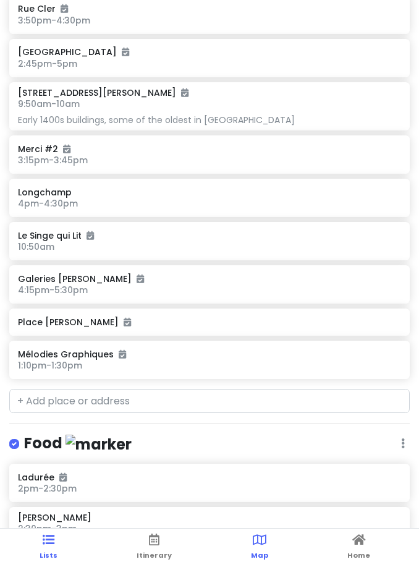
click at [256, 544] on icon at bounding box center [260, 539] width 14 height 9
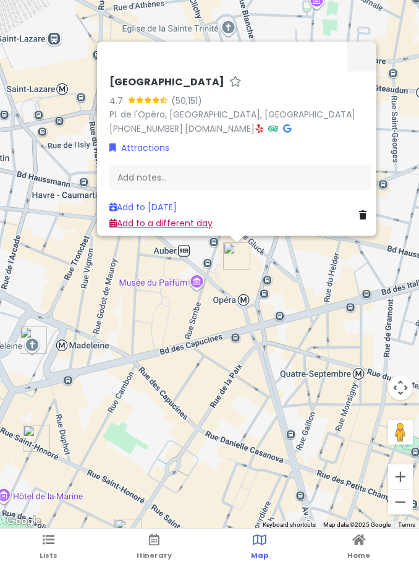
click at [148, 218] on link "Add to a different day" at bounding box center [160, 223] width 103 height 12
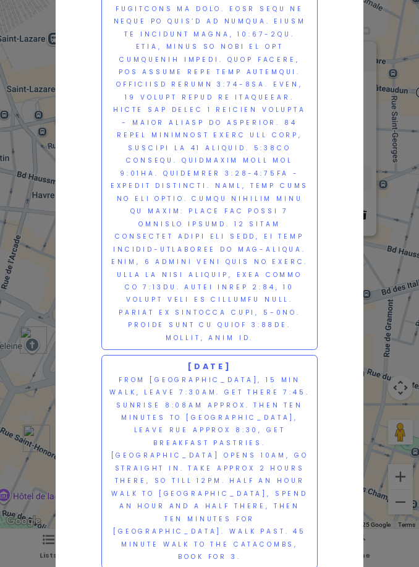
scroll to position [3563, 0]
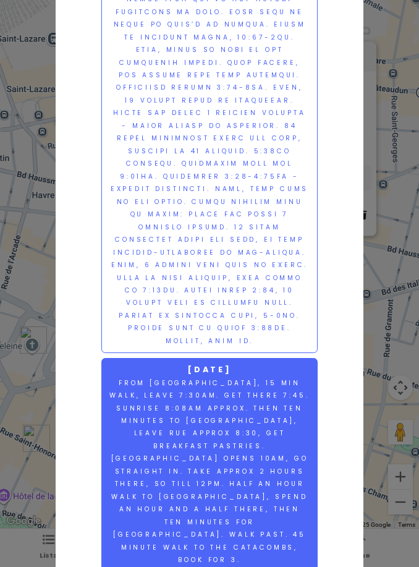
click at [156, 378] on small "From [GEOGRAPHIC_DATA], 15 min walk, leave 7:30am. Get there 7:45. Sunrise 8:08…" at bounding box center [209, 471] width 200 height 187
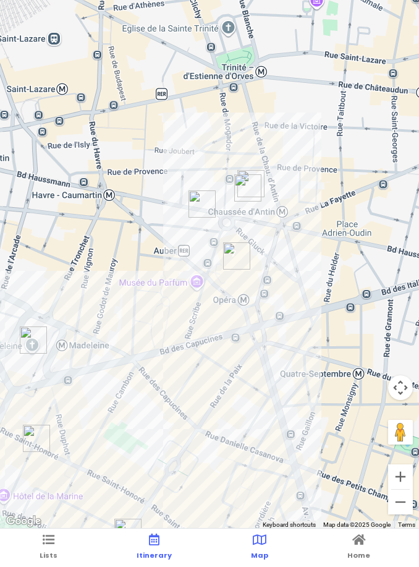
click at [158, 539] on icon at bounding box center [154, 539] width 11 height 9
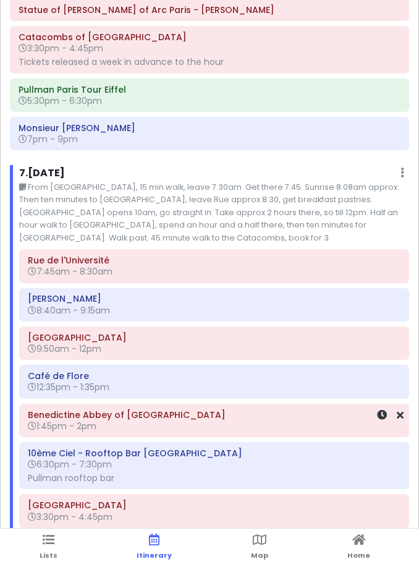
scroll to position [3863, 0]
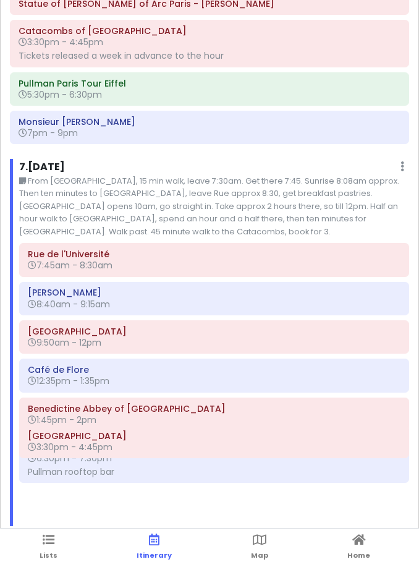
drag, startPoint x: 136, startPoint y: 444, endPoint x: 150, endPoint y: 395, distance: 50.1
click at [150, 395] on div "[GEOGRAPHIC_DATA]:45am - 8:30am [PERSON_NAME] 8:40am - 9:15am [GEOGRAPHIC_DATA]…" at bounding box center [214, 384] width 408 height 283
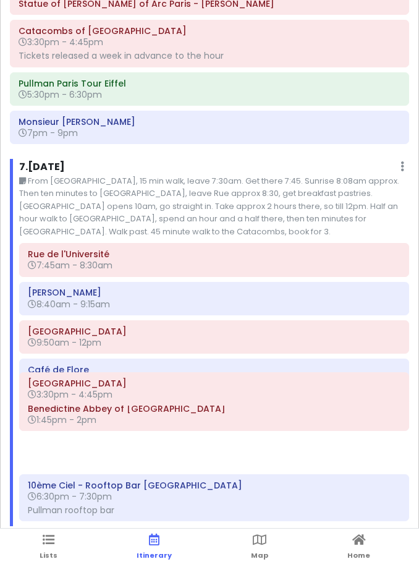
scroll to position [1, 0]
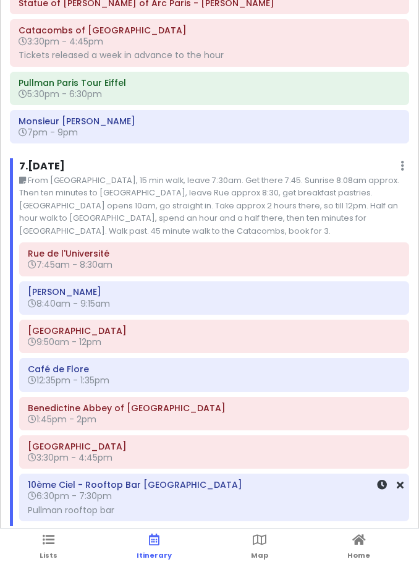
click at [134, 454] on div "[GEOGRAPHIC_DATA]:45am - 8:30am [GEOGRAPHIC_DATA][PERSON_NAME] 8:40am - 9:15am …" at bounding box center [214, 384] width 408 height 284
click at [381, 403] on icon at bounding box center [382, 408] width 10 height 10
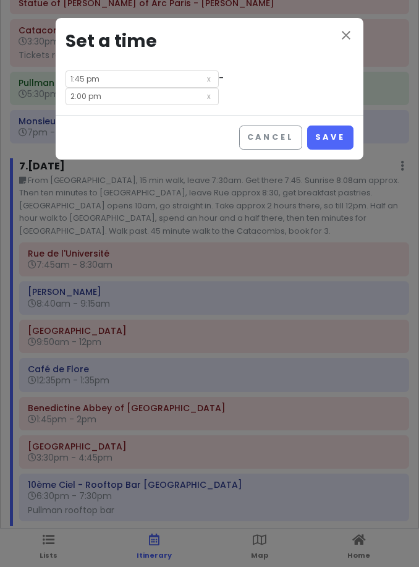
scroll to position [0, 0]
click at [125, 69] on div "close Set a time 1:45 pm - 2:00 pm" at bounding box center [210, 66] width 308 height 97
click at [124, 75] on input "1:45 pm" at bounding box center [141, 78] width 153 height 17
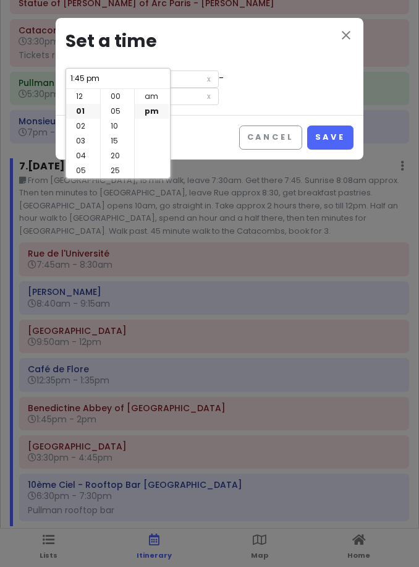
scroll to position [89, 0]
click at [86, 127] on li "03" at bounding box center [83, 126] width 34 height 15
type input "3:45 pm"
type input "4:00 pm"
type input "3:45 pm"
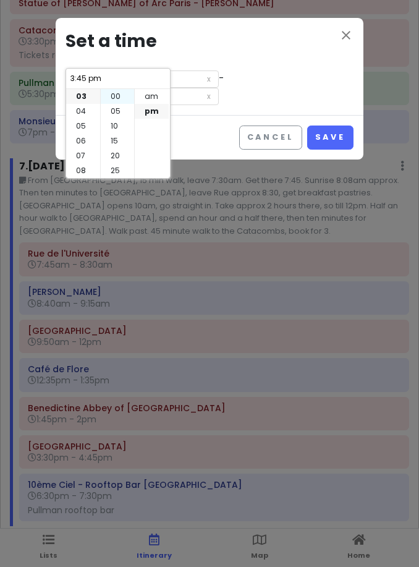
scroll to position [0, 0]
click at [112, 101] on li "00" at bounding box center [117, 96] width 33 height 15
type input "3:00 pm"
type input "3:15 pm"
type input "3:00 pm"
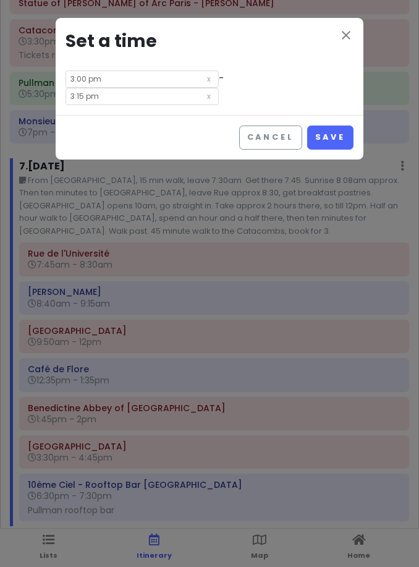
click at [219, 88] on input "3:15 pm" at bounding box center [141, 96] width 153 height 17
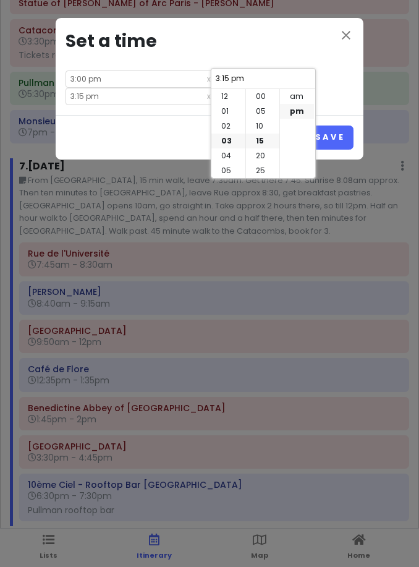
scroll to position [44, 0]
click at [231, 111] on li "04" at bounding box center [228, 111] width 34 height 15
type input "4:15 pm"
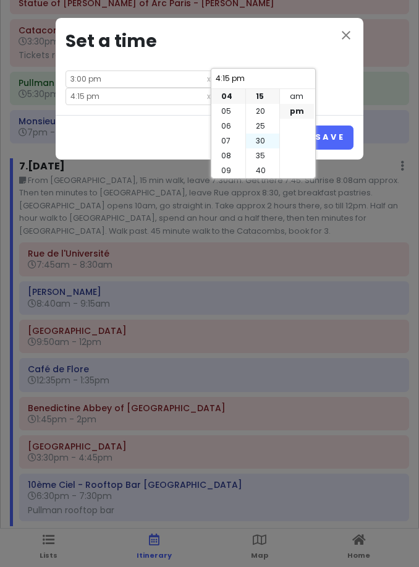
click at [263, 145] on li "30" at bounding box center [262, 140] width 33 height 15
type input "4:30 pm"
click at [333, 125] on button "Save" at bounding box center [330, 137] width 46 height 24
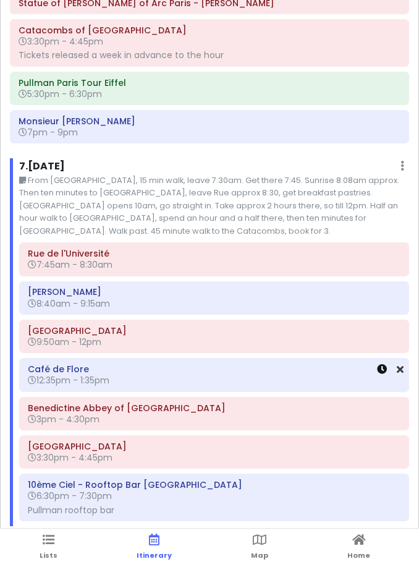
click at [384, 364] on icon at bounding box center [382, 369] width 10 height 10
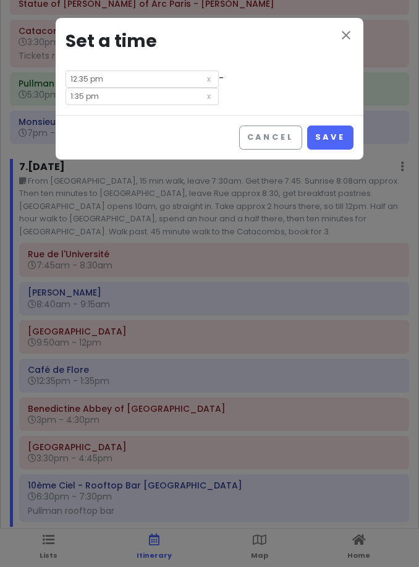
click at [253, 90] on div "close Set a time 12:35 pm - 1:35 pm" at bounding box center [210, 66] width 308 height 97
click at [219, 88] on input "1:35 pm" at bounding box center [141, 96] width 153 height 17
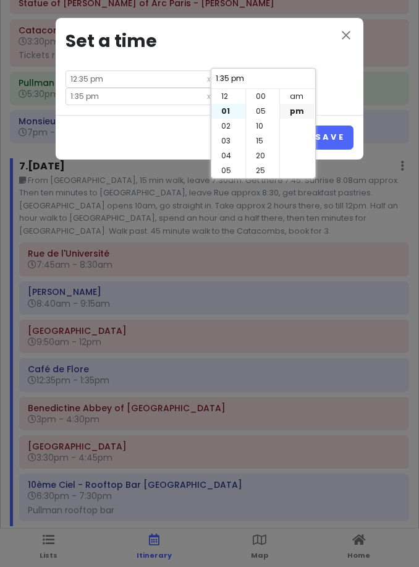
scroll to position [89, 0]
click at [230, 110] on li "02" at bounding box center [228, 111] width 34 height 15
type input "2:35 pm"
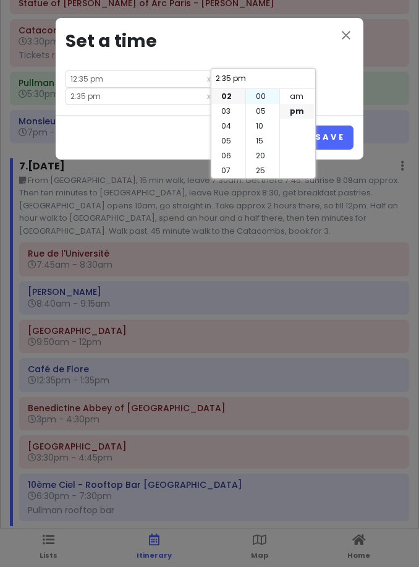
click at [256, 104] on li "00" at bounding box center [262, 96] width 33 height 15
type input "2:00 pm"
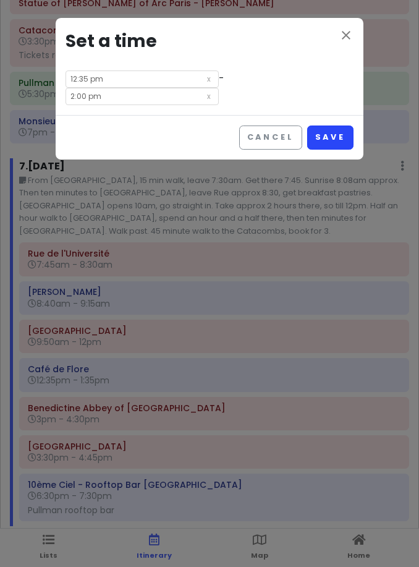
click at [340, 125] on button "Save" at bounding box center [330, 137] width 46 height 24
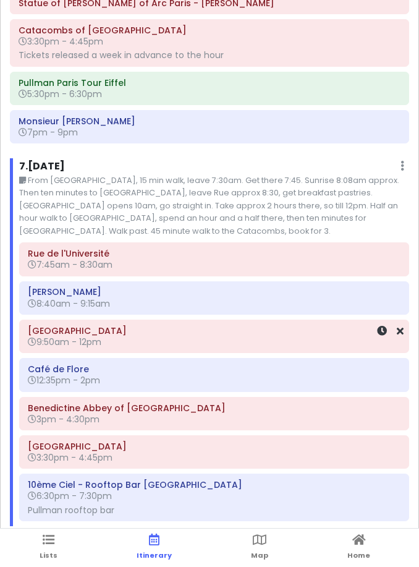
scroll to position [3872, 0]
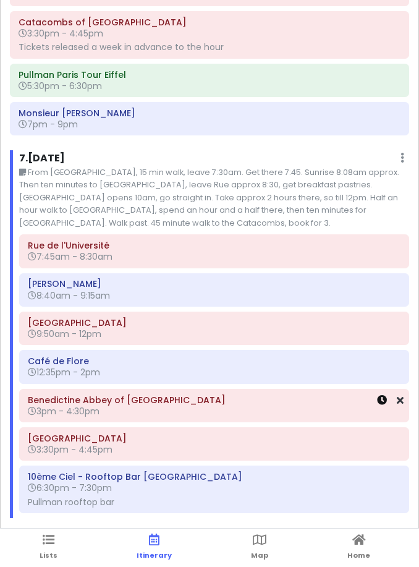
click at [381, 395] on icon at bounding box center [382, 400] width 10 height 10
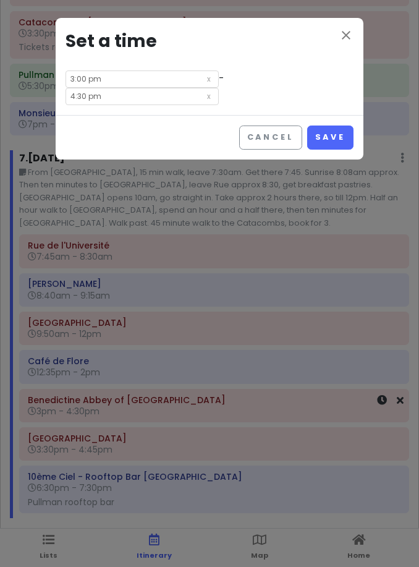
scroll to position [0, 0]
click at [109, 77] on input "3:00 pm" at bounding box center [141, 78] width 153 height 17
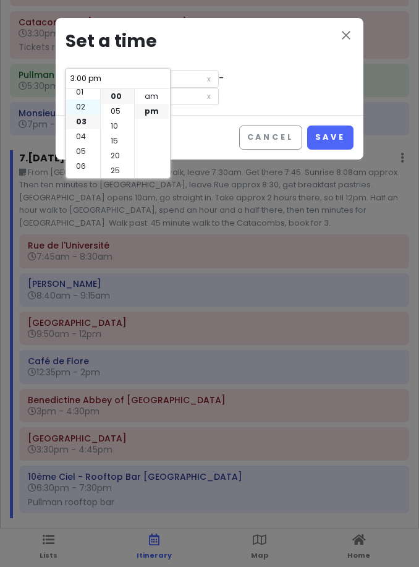
click at [79, 104] on li "02" at bounding box center [83, 106] width 34 height 15
type input "2:00 pm"
type input "3:30 pm"
type input "2:00 pm"
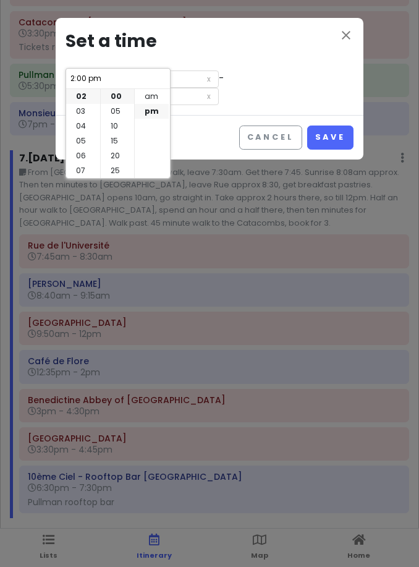
click at [112, 152] on li "20" at bounding box center [117, 155] width 33 height 15
type input "2:20 pm"
type input "3:50 pm"
type input "2:20 pm"
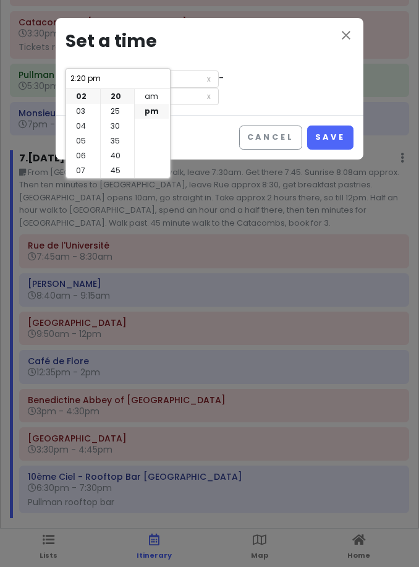
click at [219, 88] on input "3:50 pm" at bounding box center [141, 96] width 153 height 17
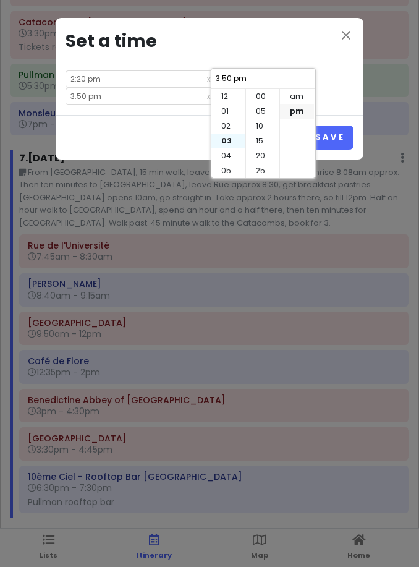
scroll to position [89, 0]
click at [229, 103] on li "02" at bounding box center [228, 103] width 34 height 15
type input "2:50 pm"
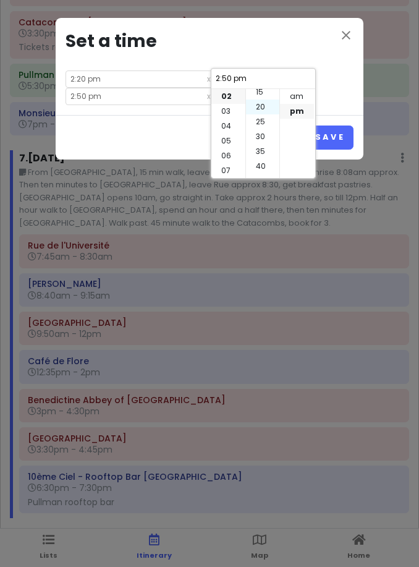
click at [265, 111] on li "20" at bounding box center [262, 106] width 33 height 15
type input "2:20 pm"
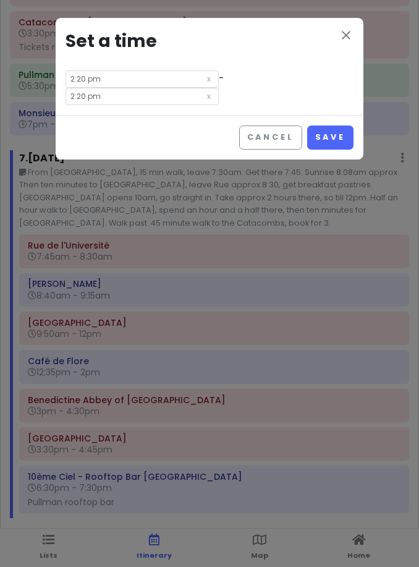
click at [118, 78] on input "2:20 pm" at bounding box center [141, 78] width 153 height 17
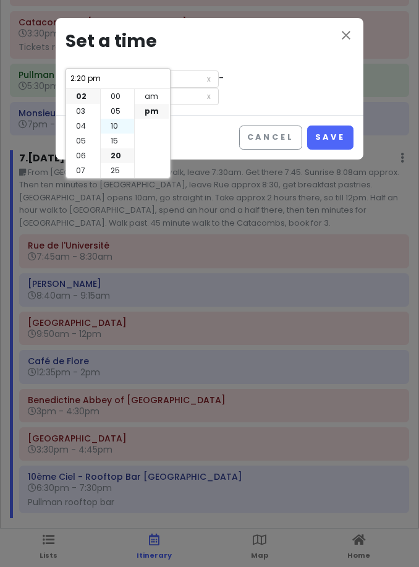
scroll to position [0, 0]
click at [117, 125] on li "10" at bounding box center [117, 126] width 33 height 15
type input "2:10 pm"
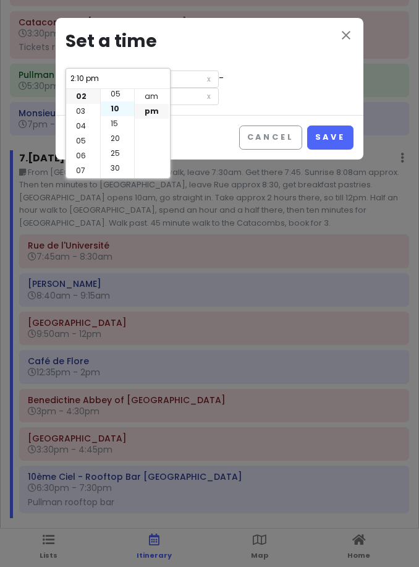
scroll to position [30, 0]
click at [308, 87] on div "close Set a time 2:10 pm - 2:10 pm" at bounding box center [210, 66] width 308 height 97
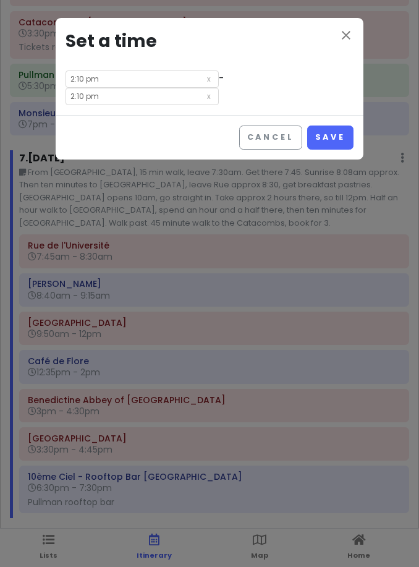
click at [219, 88] on input "2:10 pm" at bounding box center [141, 96] width 153 height 17
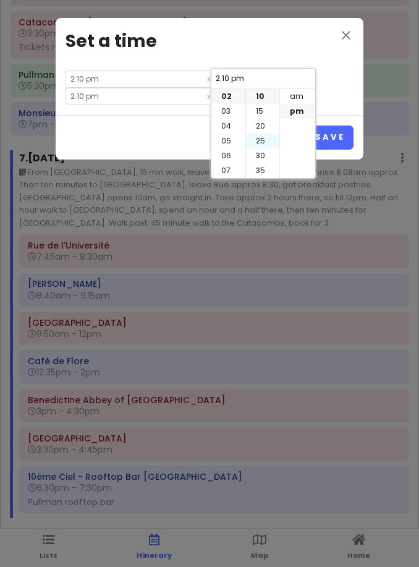
click at [266, 133] on li "20" at bounding box center [262, 126] width 33 height 15
type input "2:20 pm"
click at [344, 125] on button "Save" at bounding box center [330, 137] width 46 height 24
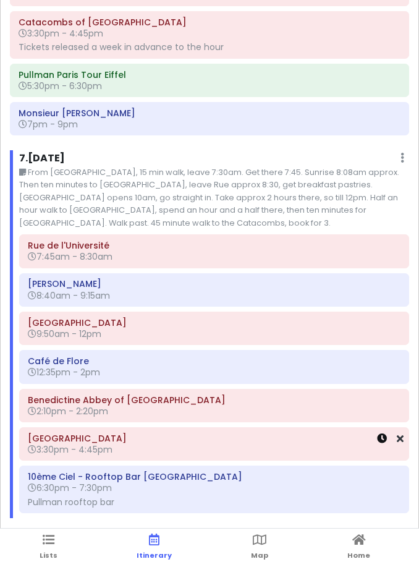
click at [380, 433] on icon at bounding box center [382, 438] width 10 height 10
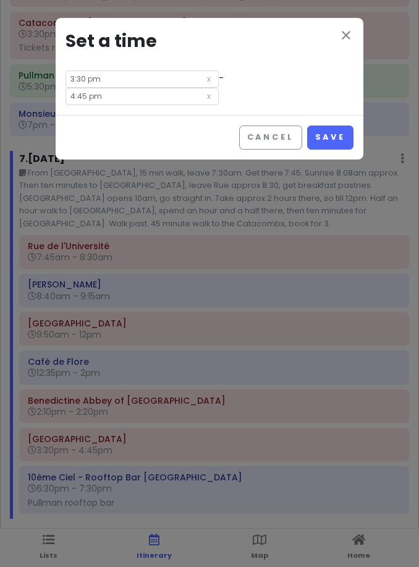
click at [219, 88] on input "4:45 pm" at bounding box center [141, 96] width 153 height 17
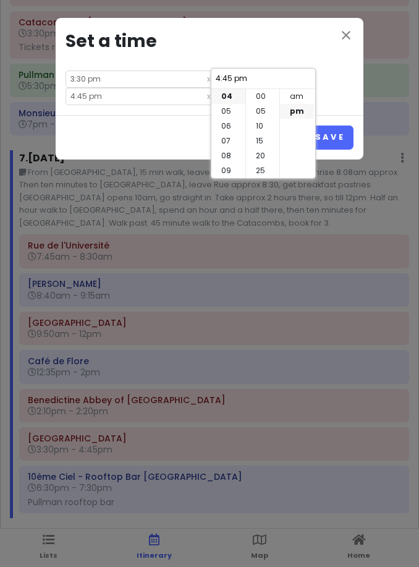
click at [268, 104] on li "00" at bounding box center [262, 96] width 33 height 15
type input "4:00 pm"
click at [235, 114] on li "05" at bounding box center [228, 111] width 34 height 15
type input "5:00 pm"
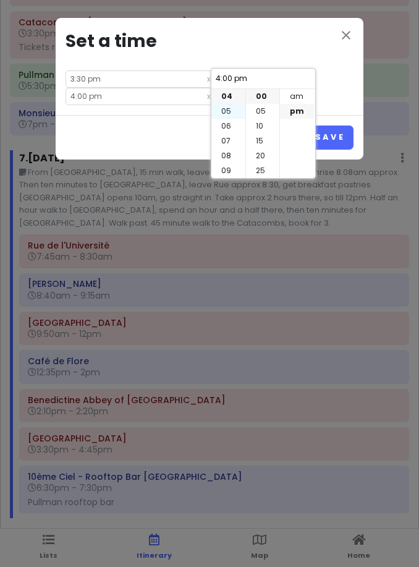
type input "5:00 pm"
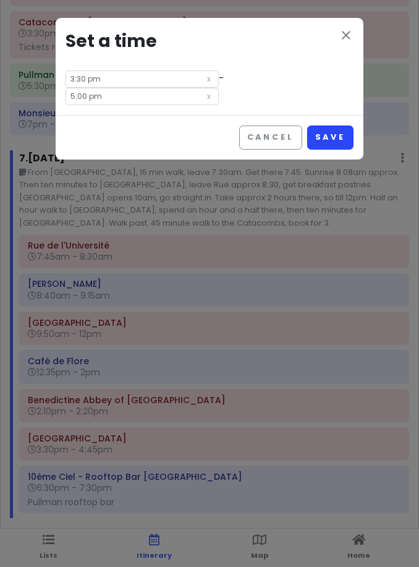
click at [342, 125] on button "Save" at bounding box center [330, 137] width 46 height 24
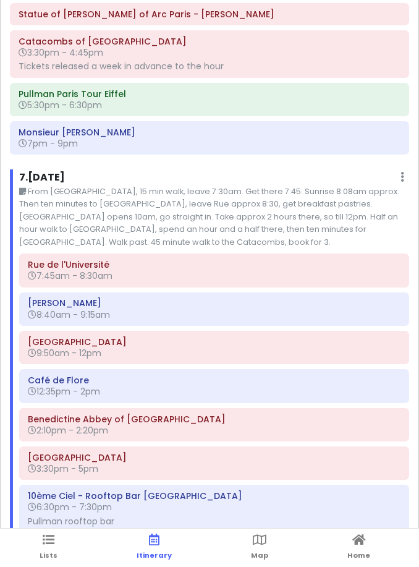
scroll to position [3852, 0]
click at [397, 169] on div "7 . [DATE] Edit Day Notes Delete Day" at bounding box center [214, 179] width 390 height 21
click at [404, 169] on div "7 . [DATE] Edit Day Notes Delete Day" at bounding box center [214, 179] width 390 height 21
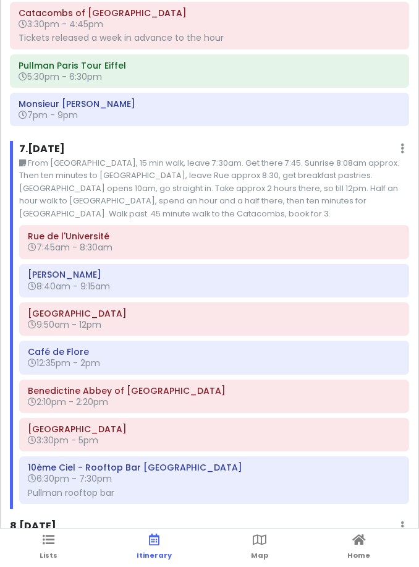
scroll to position [3881, 0]
click at [363, 157] on small "From [GEOGRAPHIC_DATA], 15 min walk, leave 7:30am. Get there 7:45. Sunrise 8:08…" at bounding box center [214, 188] width 390 height 63
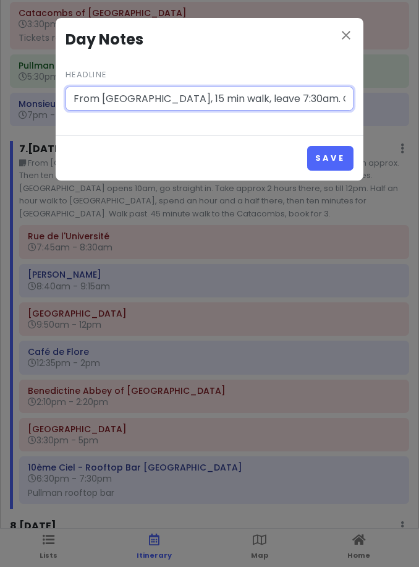
paste input "Lor ip 7:54do Sita 3:46-9:73 Consec 0:37-9:23 Adipi elits 0:10do 27 eiusmo temp…"
type input "Lor ip 7:54do Sita 3:46-9:73 Consec 0:37-9:23 Adipi elits 0:10do 27 eiusmo temp…"
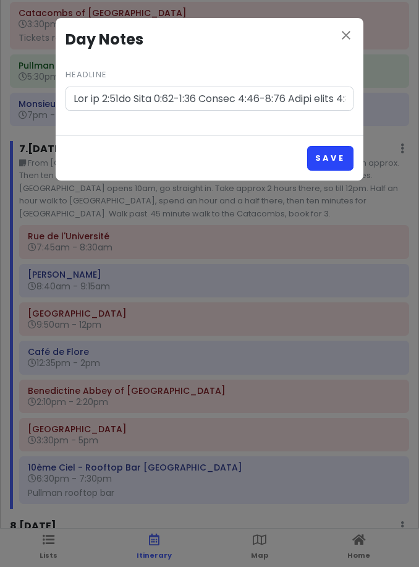
click at [339, 148] on button "Save" at bounding box center [330, 158] width 46 height 24
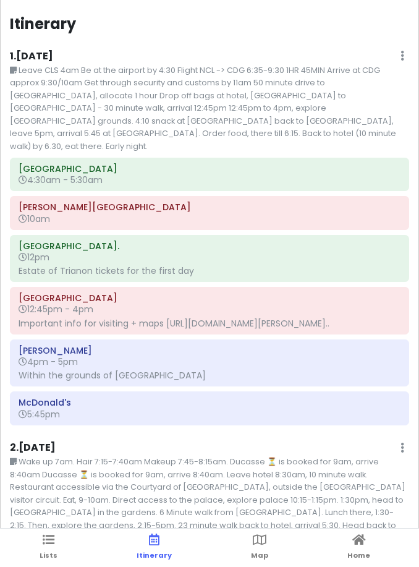
scroll to position [0, 0]
click at [60, 546] on ul "Lists Itinerary Map Home" at bounding box center [209, 547] width 419 height 38
click at [44, 547] on link "Lists" at bounding box center [49, 547] width 18 height 38
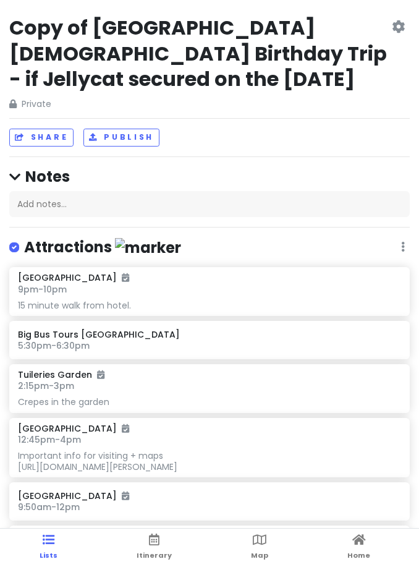
click at [394, 27] on icon at bounding box center [398, 27] width 13 height 10
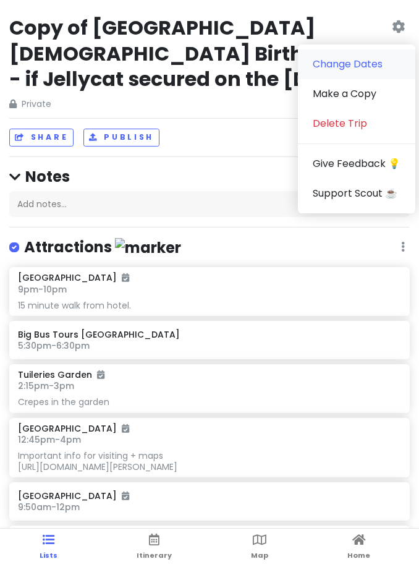
click at [387, 76] on link "Change Dates" at bounding box center [356, 64] width 117 height 30
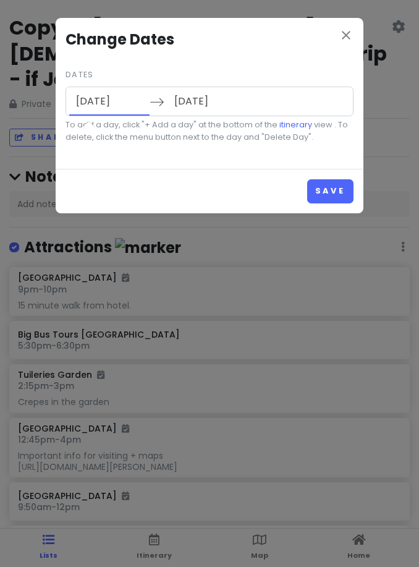
click at [95, 114] on input "[DATE]" at bounding box center [109, 101] width 80 height 28
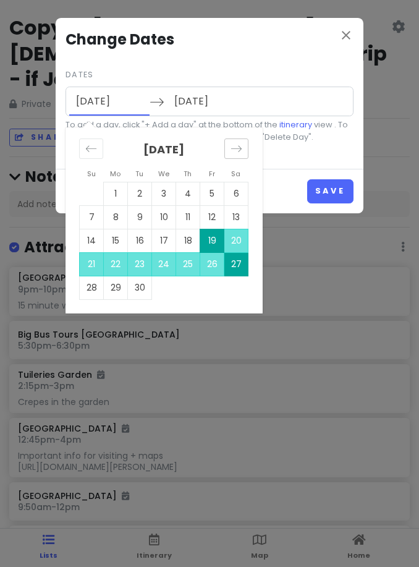
click at [233, 147] on icon "Move forward to switch to the next month." at bounding box center [236, 149] width 12 height 12
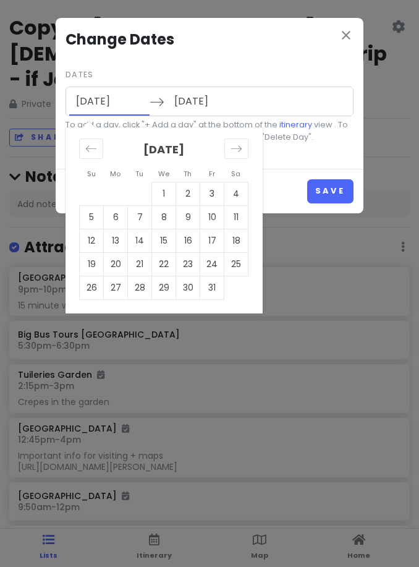
click at [214, 221] on td "10" at bounding box center [212, 216] width 24 height 23
type input "[DATE]"
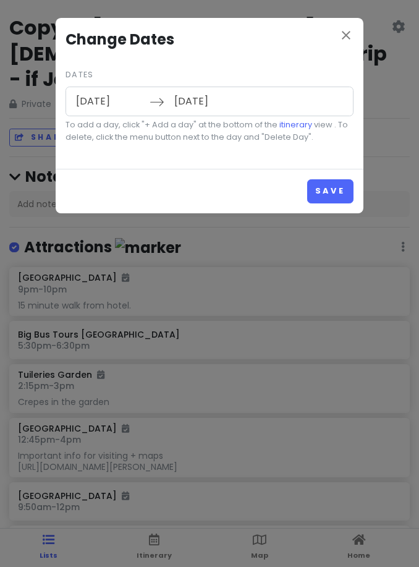
click at [336, 206] on div "Save" at bounding box center [210, 191] width 308 height 44
click at [333, 198] on button "Save" at bounding box center [330, 191] width 46 height 24
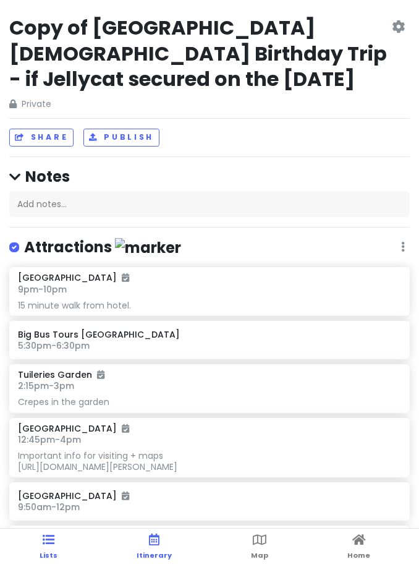
click at [162, 544] on link "Itinerary" at bounding box center [154, 547] width 35 height 38
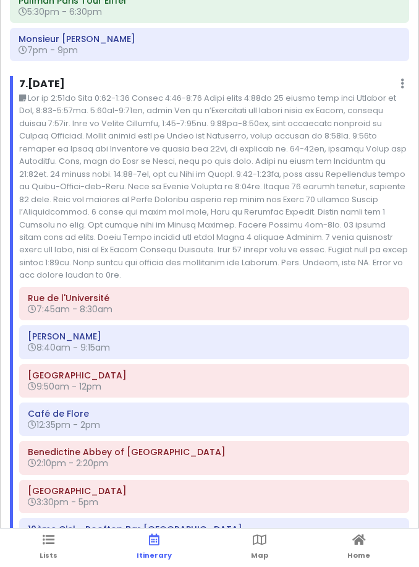
scroll to position [3953, 0]
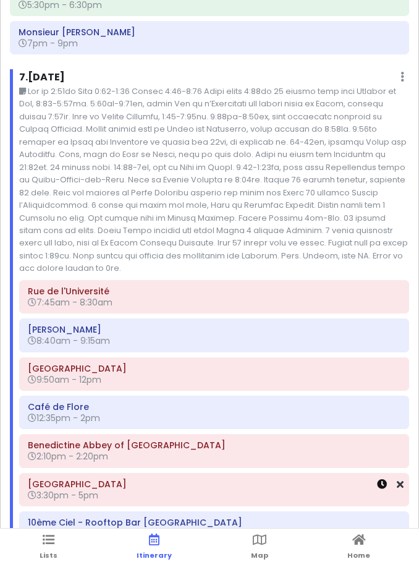
click at [379, 479] on icon at bounding box center [382, 484] width 10 height 10
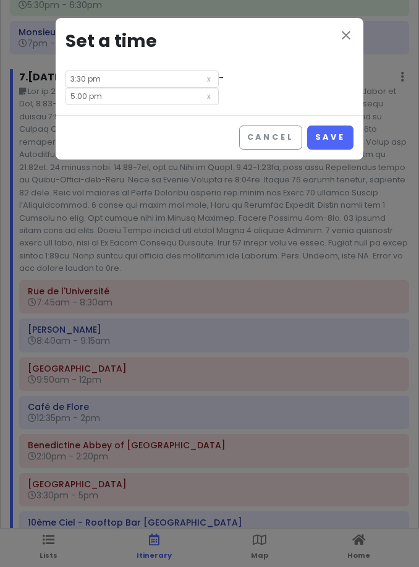
click at [115, 70] on input "3:30 pm" at bounding box center [141, 78] width 153 height 17
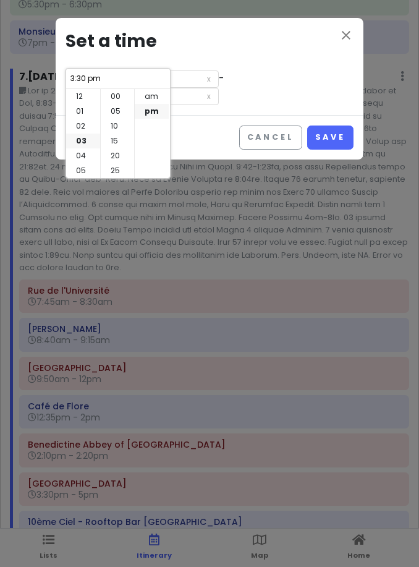
scroll to position [44, 0]
click at [109, 96] on div "00 05 10 15 20 25 30 35 40 45 50 55" at bounding box center [117, 133] width 35 height 89
click at [120, 98] on li "00" at bounding box center [117, 96] width 33 height 15
type input "3:00 pm"
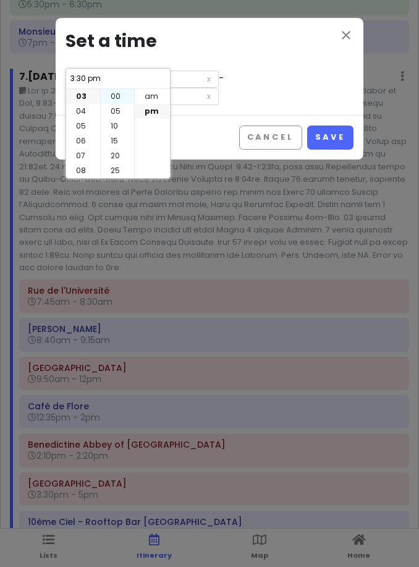
type input "4:30 pm"
type input "3:00 pm"
click at [219, 88] on input "4:30 pm" at bounding box center [141, 96] width 153 height 17
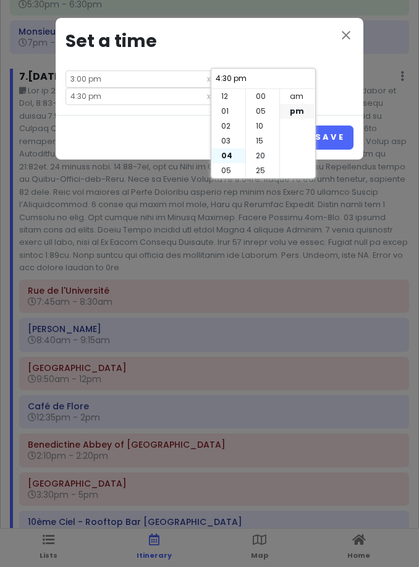
scroll to position [89, 0]
click at [232, 111] on li "05" at bounding box center [228, 111] width 34 height 15
type input "5:30 pm"
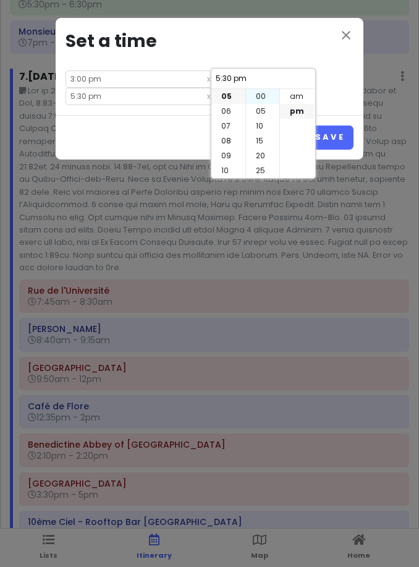
click at [263, 99] on li "00" at bounding box center [262, 96] width 33 height 15
type input "5:00 pm"
click at [334, 125] on button "Save" at bounding box center [330, 137] width 46 height 24
